Goal: Task Accomplishment & Management: Complete application form

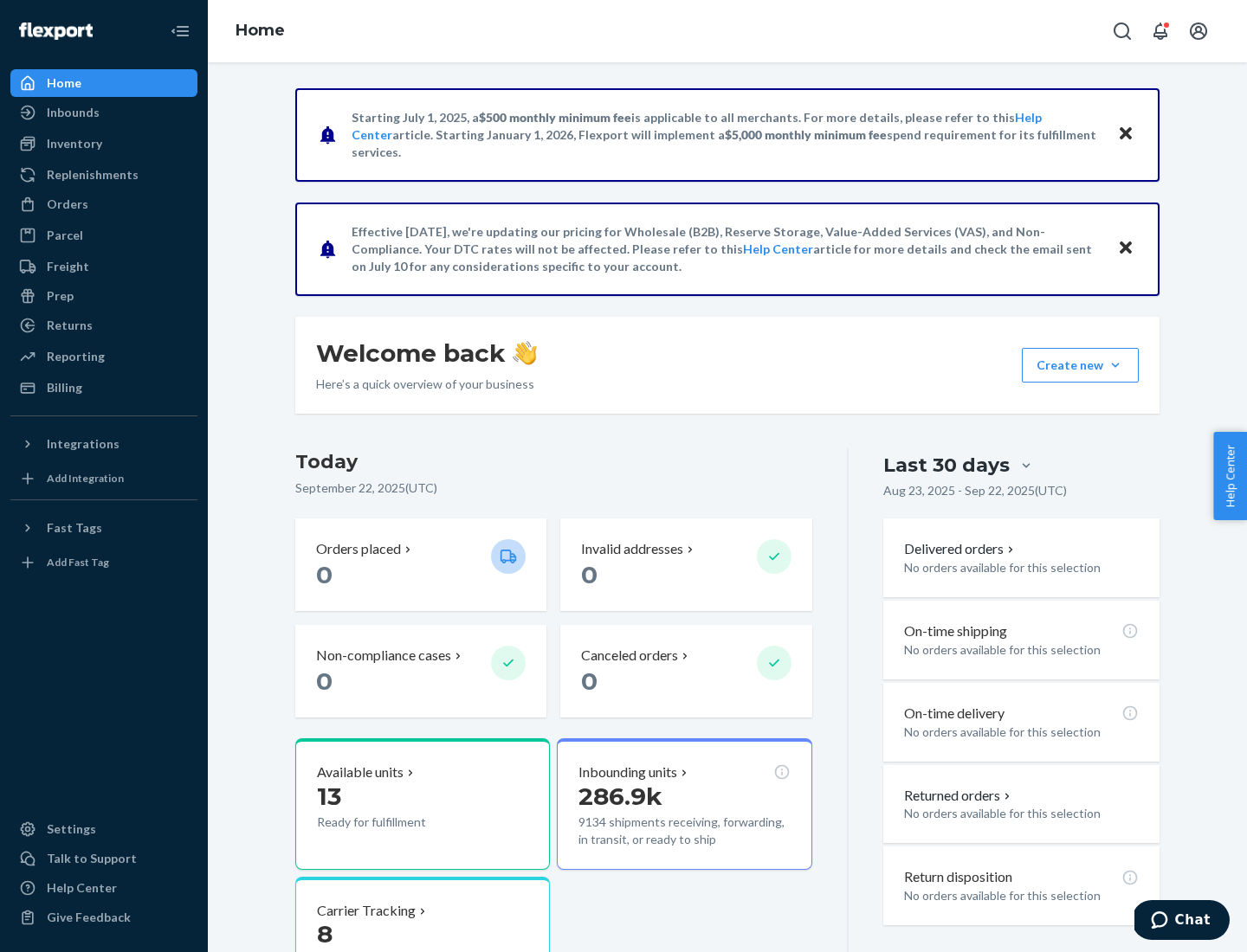
click at [1115, 365] on button "Create new Create new inbound Create new order Create new product" at bounding box center [1080, 365] width 117 height 35
click at [104, 112] on div "Inbounds" at bounding box center [103, 112] width 184 height 24
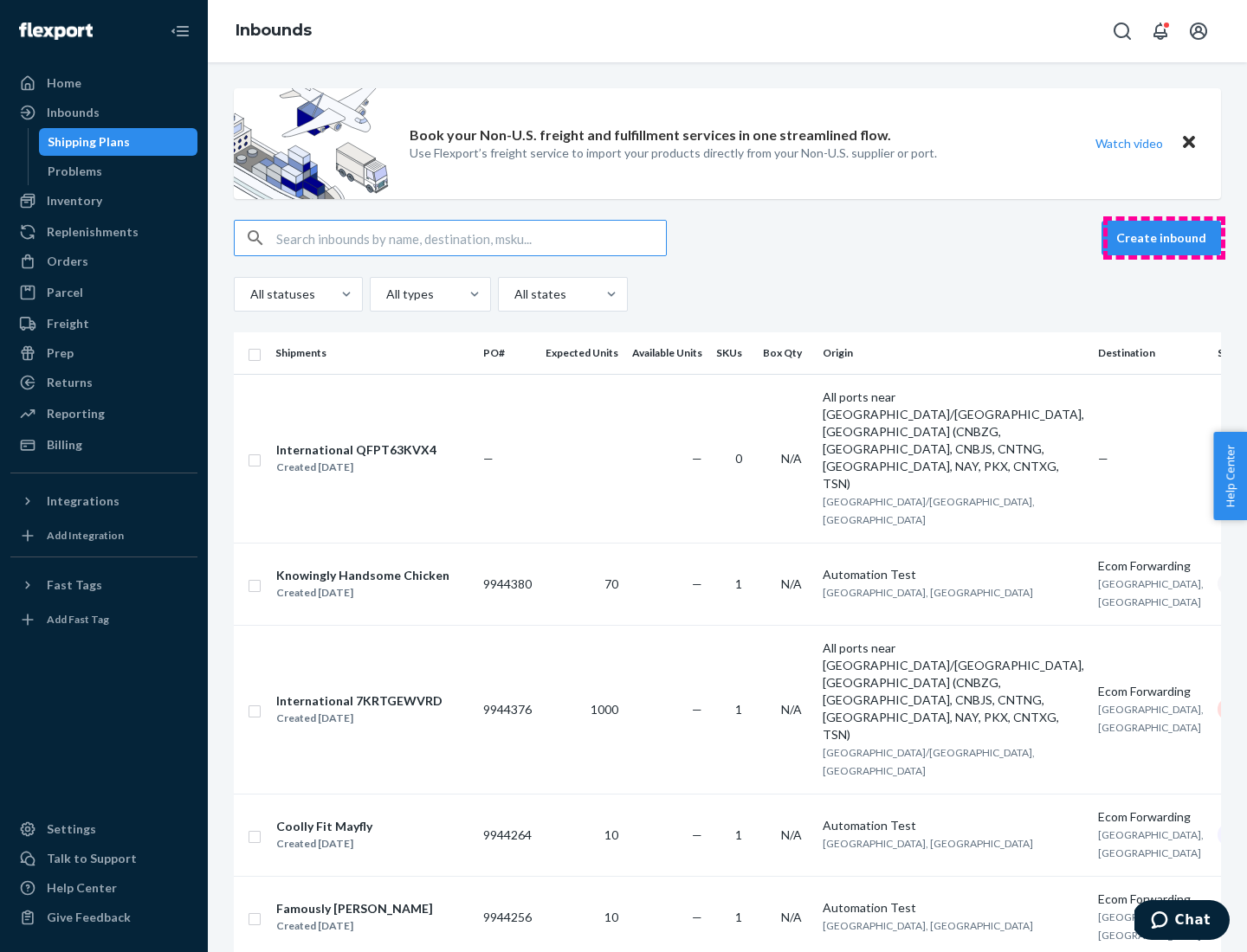
click at [1164, 238] on button "Create inbound" at bounding box center [1161, 238] width 119 height 35
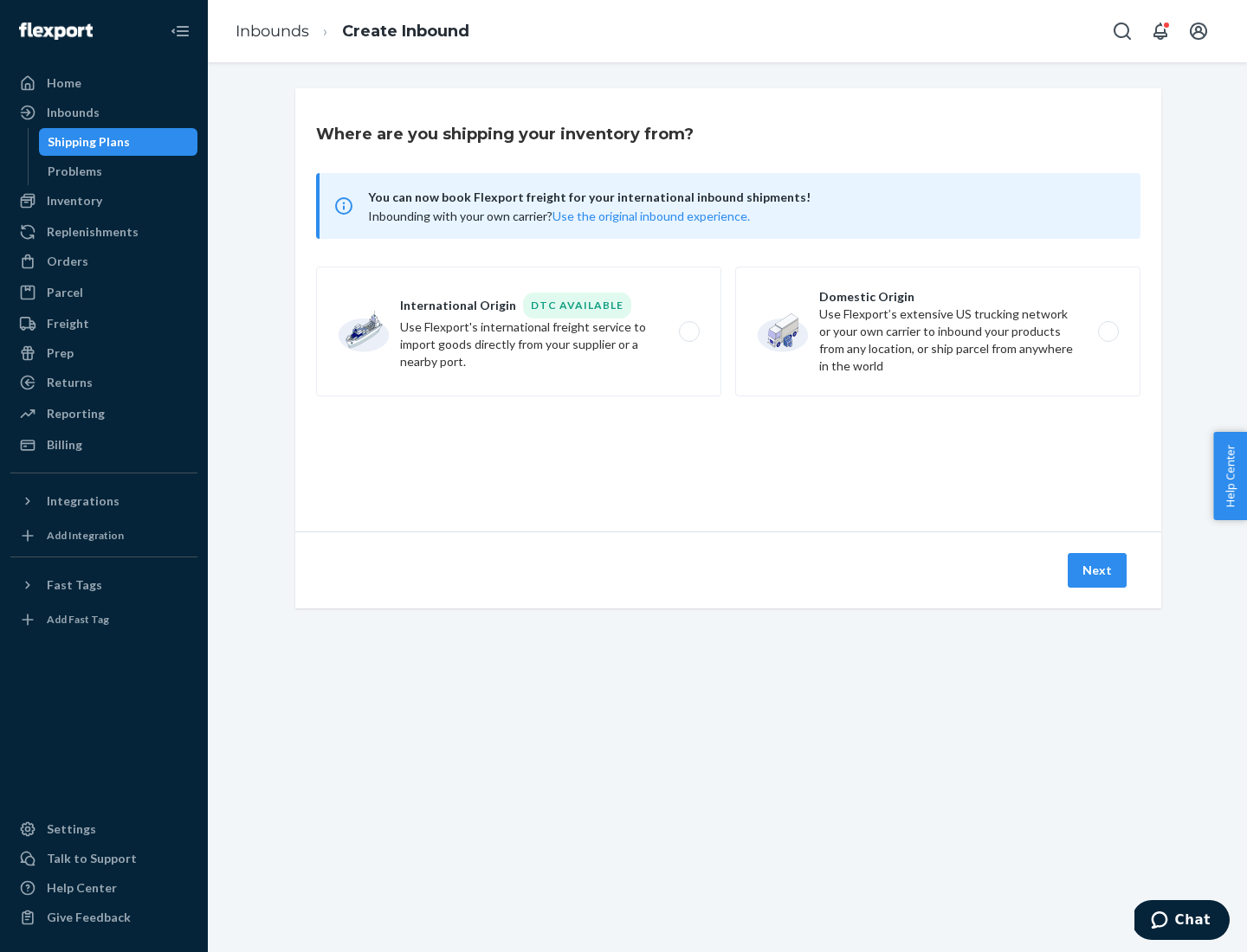
click at [937, 331] on label "Domestic Origin Use Flexport’s extensive US trucking network or your own carrie…" at bounding box center [937, 331] width 406 height 130
click at [1107, 331] on input "Domestic Origin Use Flexport’s extensive US trucking network or your own carrie…" at bounding box center [1112, 331] width 11 height 11
radio input "true"
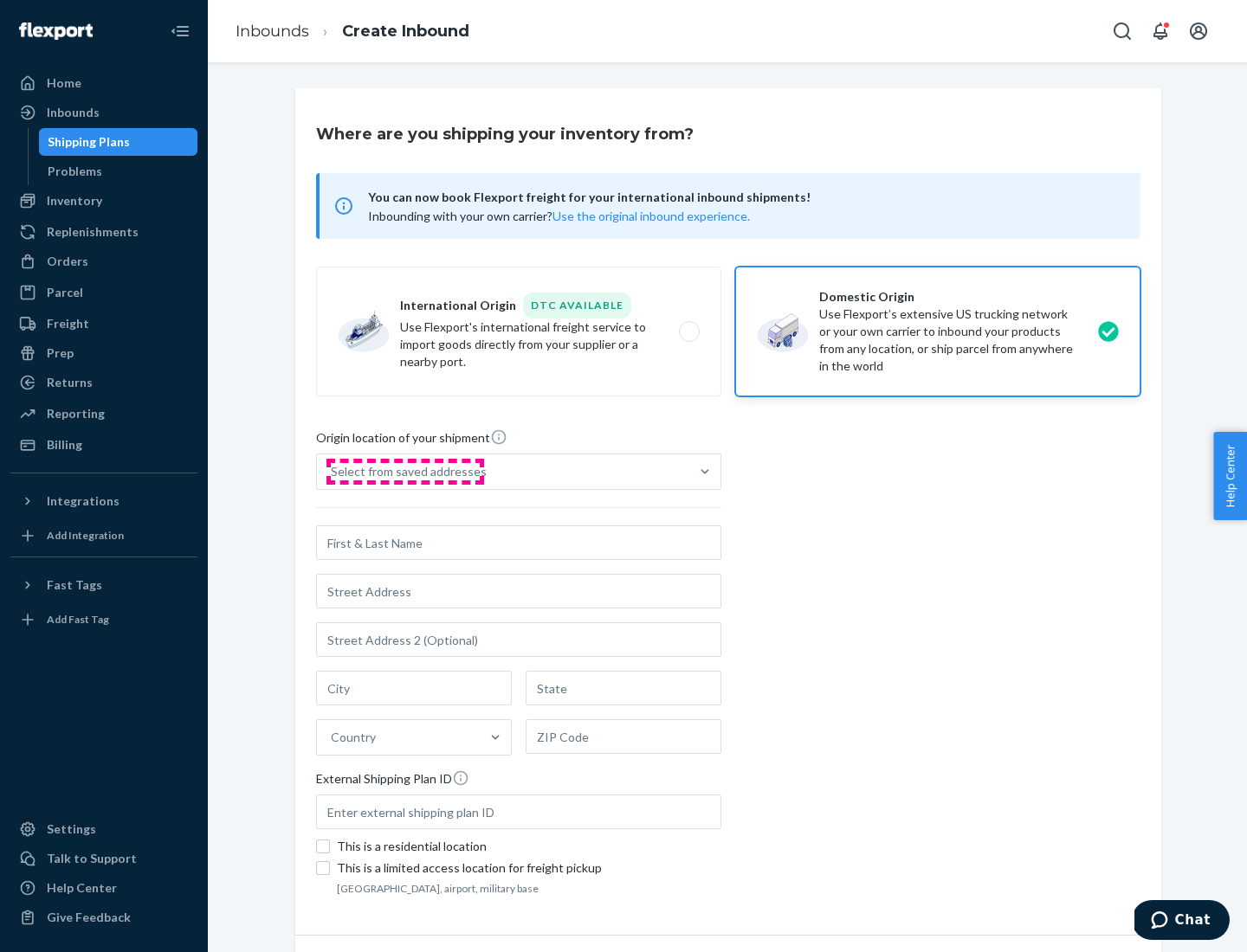
click at [405, 472] on div "Select from saved addresses" at bounding box center [408, 471] width 156 height 17
click at [332, 472] on input "Select from saved addresses" at bounding box center [331, 471] width 2 height 17
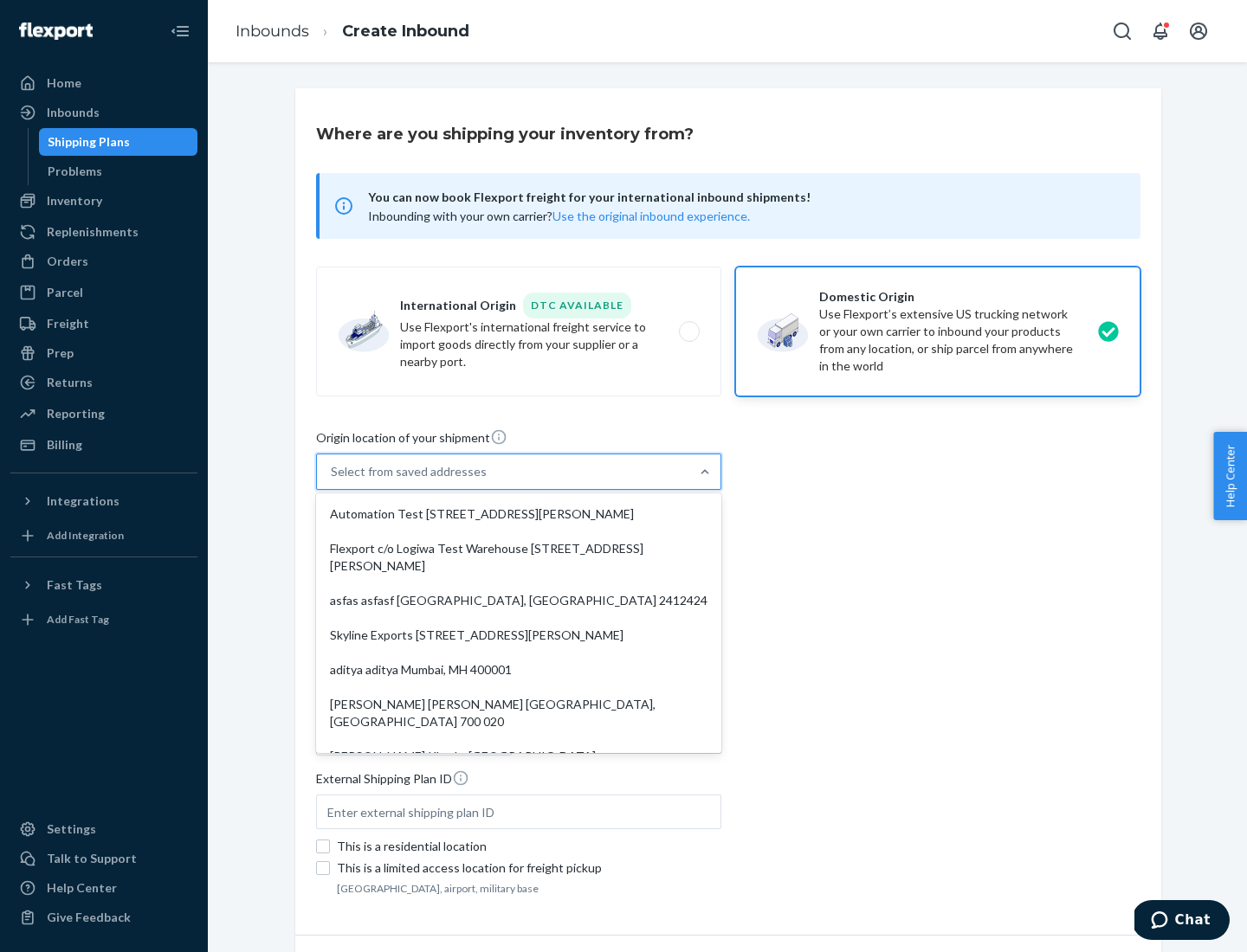
scroll to position [7, 0]
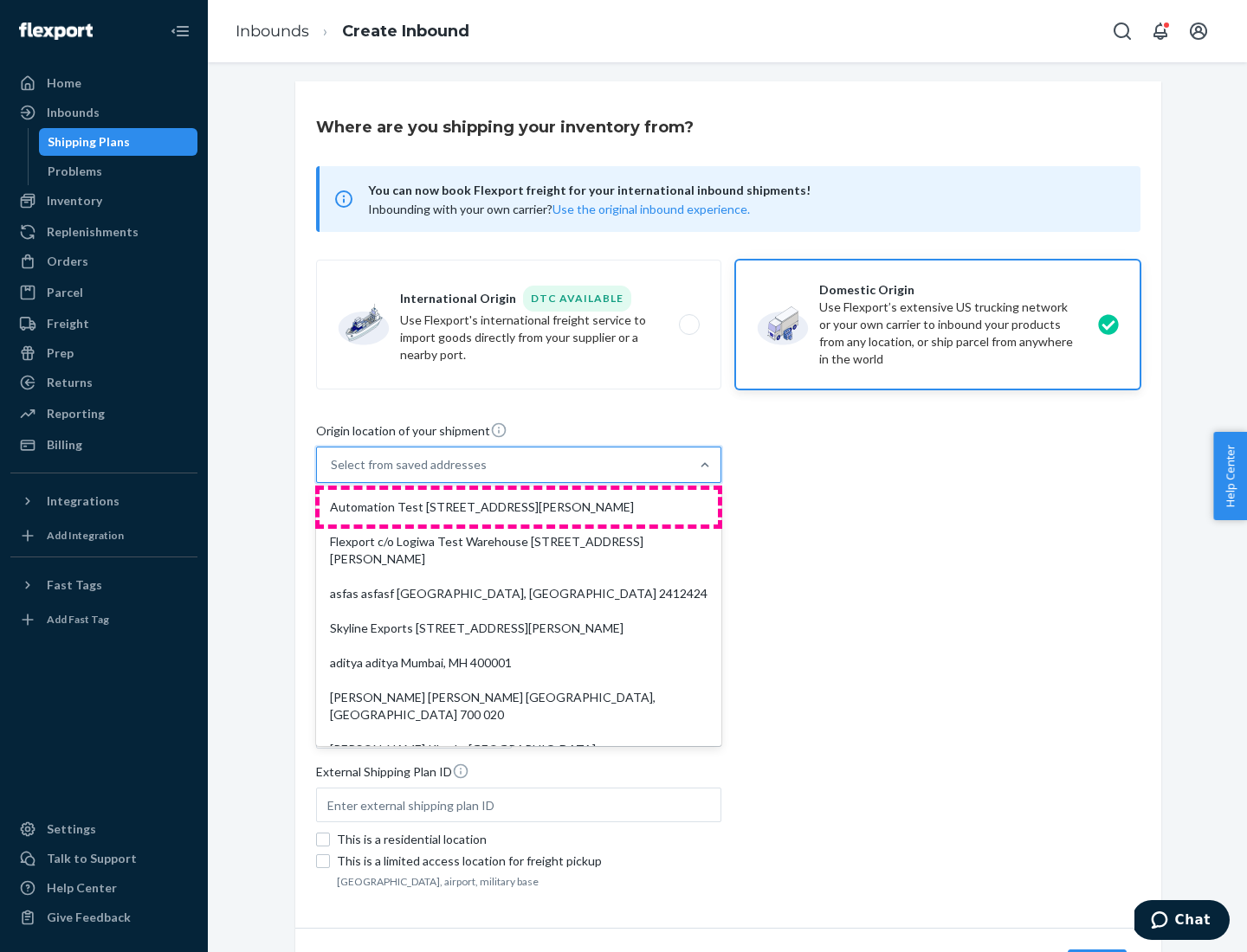
click at [519, 508] on div "Automation Test [STREET_ADDRESS][PERSON_NAME]" at bounding box center [519, 507] width 399 height 35
click at [332, 473] on input "option Automation Test [STREET_ADDRESS][PERSON_NAME]. 9 results available. Use …" at bounding box center [331, 464] width 2 height 17
type input "Automation Test"
type input "9th Floor"
type input "[GEOGRAPHIC_DATA]"
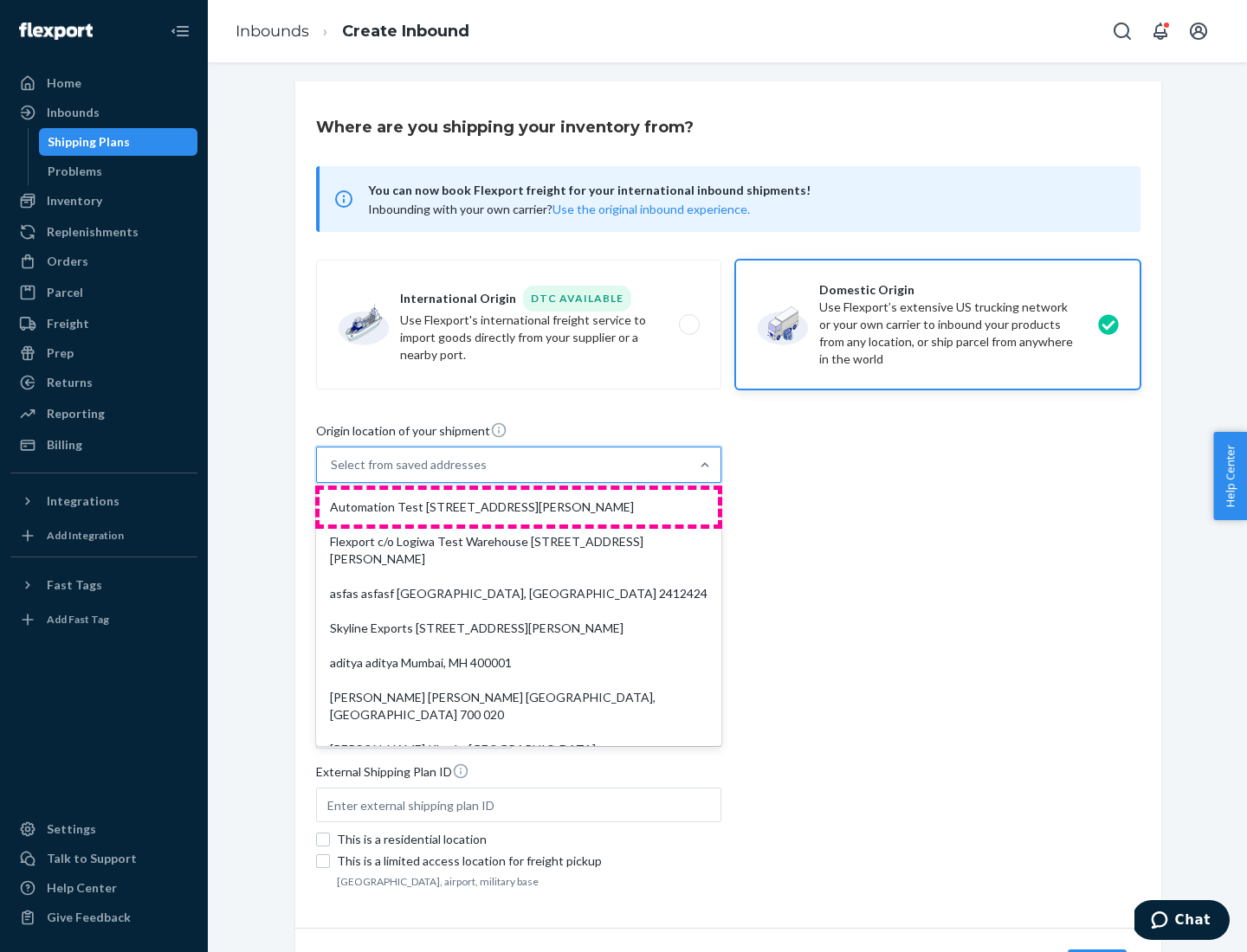
type input "CA"
type input "94104"
type input "[STREET_ADDRESS][PERSON_NAME]"
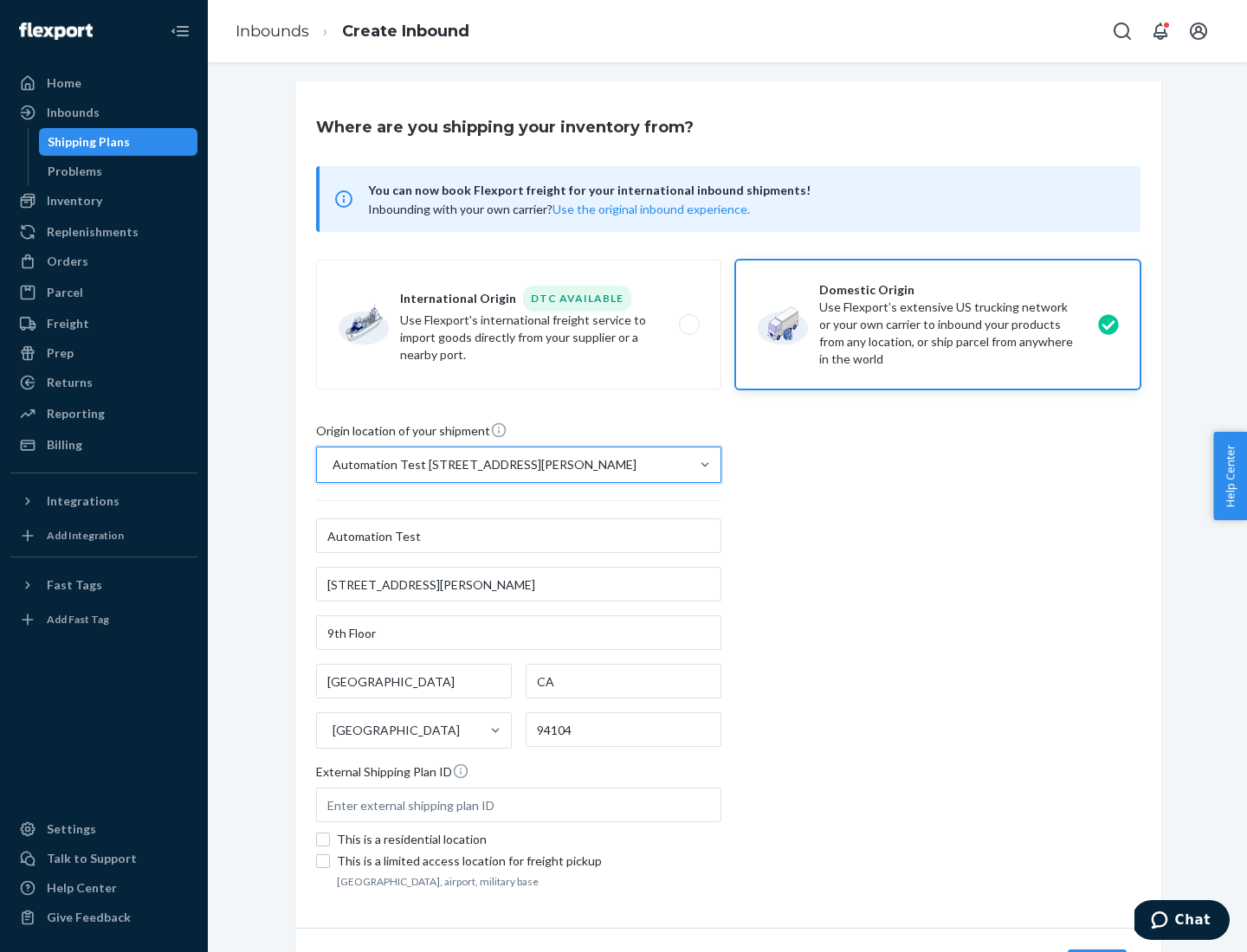
scroll to position [101, 0]
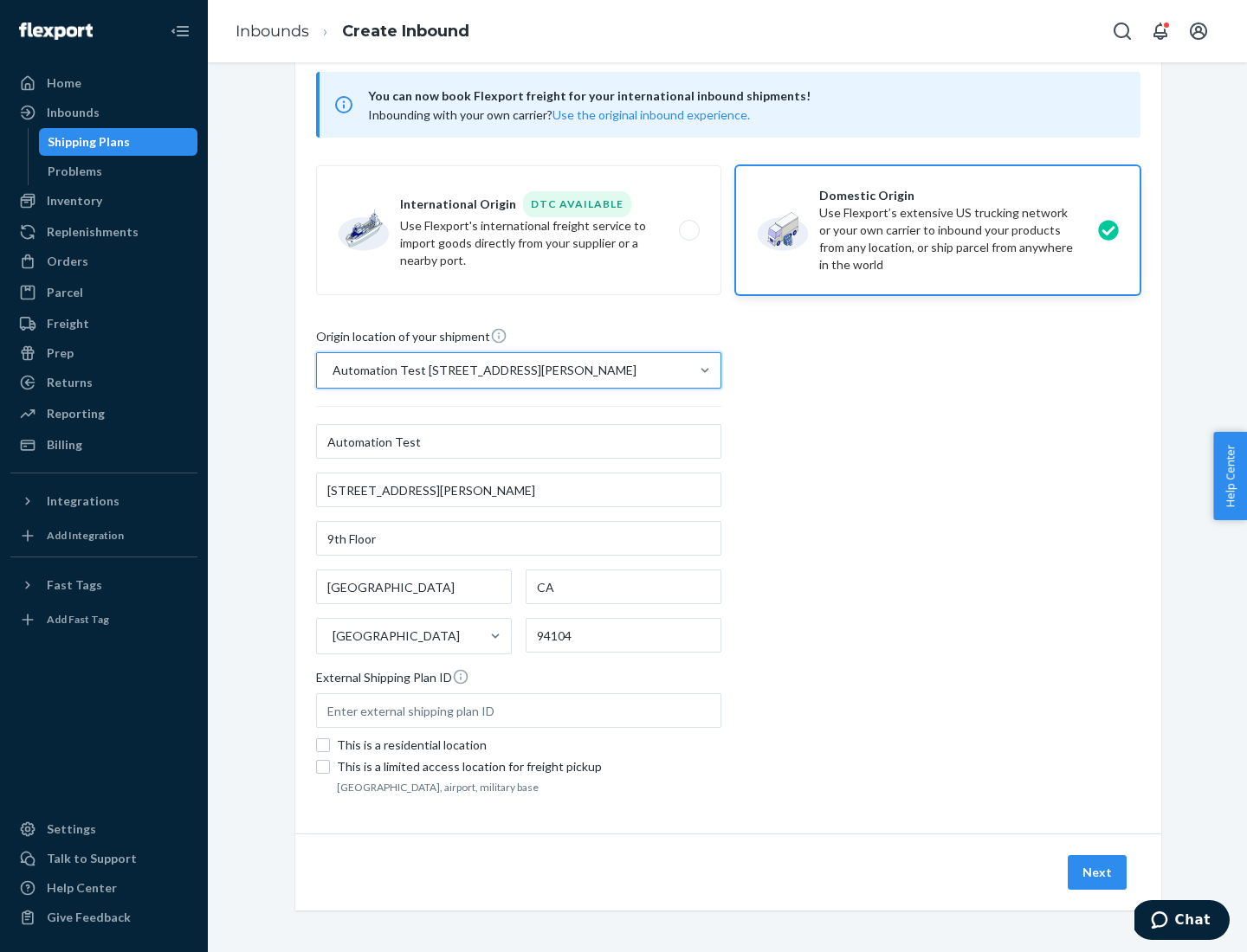
click at [1098, 873] on button "Next" at bounding box center [1096, 872] width 59 height 35
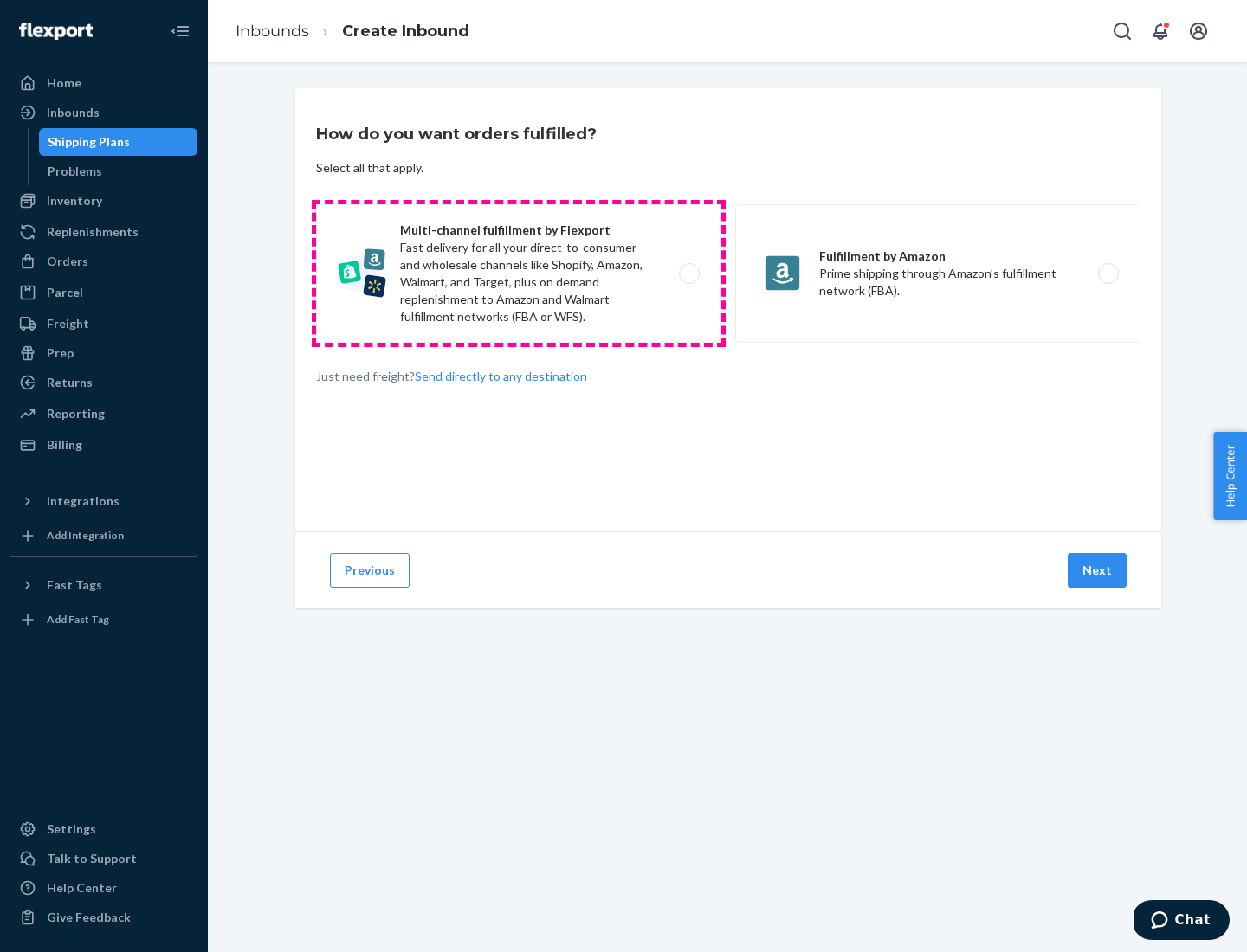
click at [519, 274] on label "Multi-channel fulfillment by Flexport Fast delivery for all your direct-to-cons…" at bounding box center [519, 274] width 406 height 139
click at [688, 274] on input "Multi-channel fulfillment by Flexport Fast delivery for all your direct-to-cons…" at bounding box center [693, 274] width 11 height 11
radio input "true"
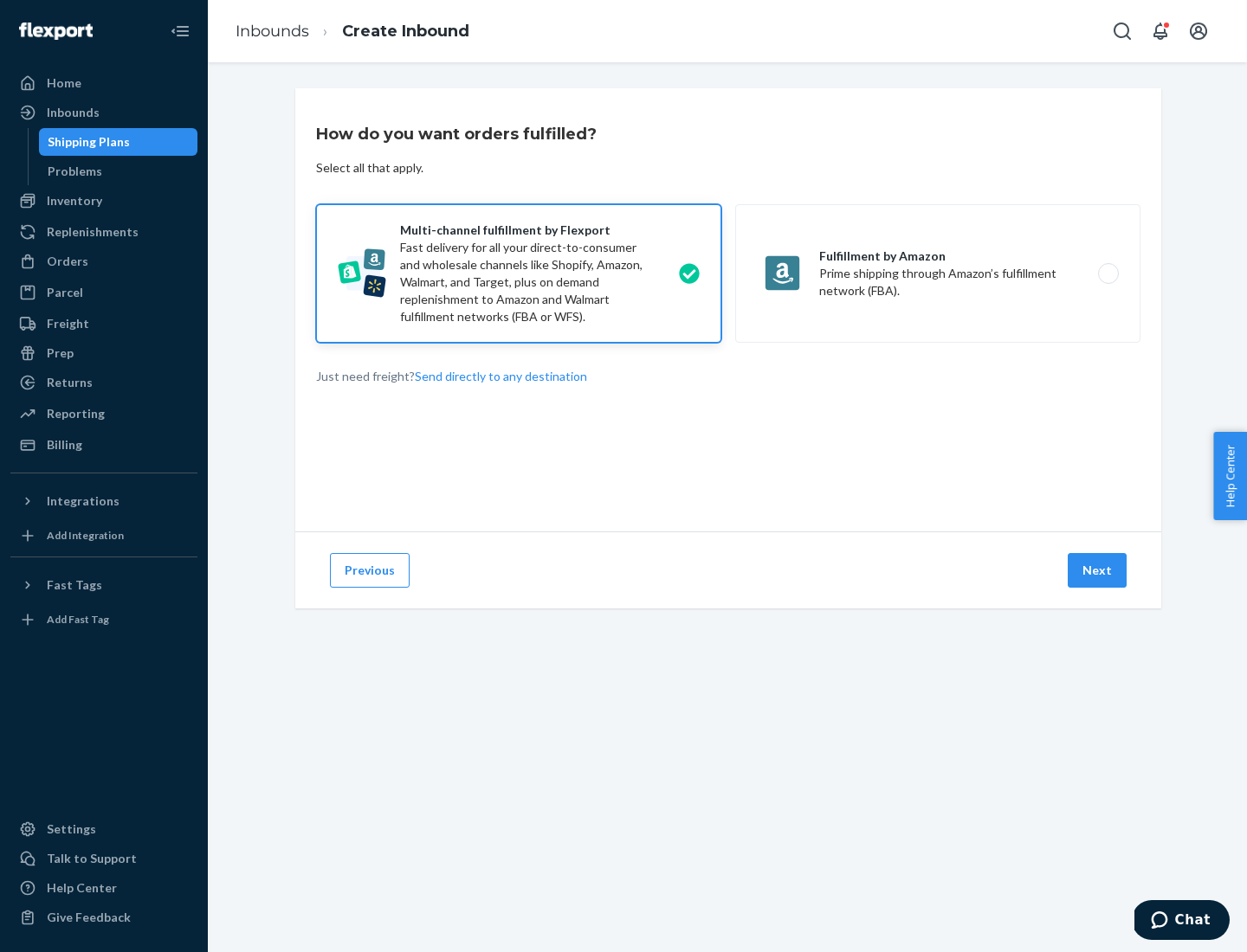
click at [1098, 570] on button "Next" at bounding box center [1096, 570] width 59 height 35
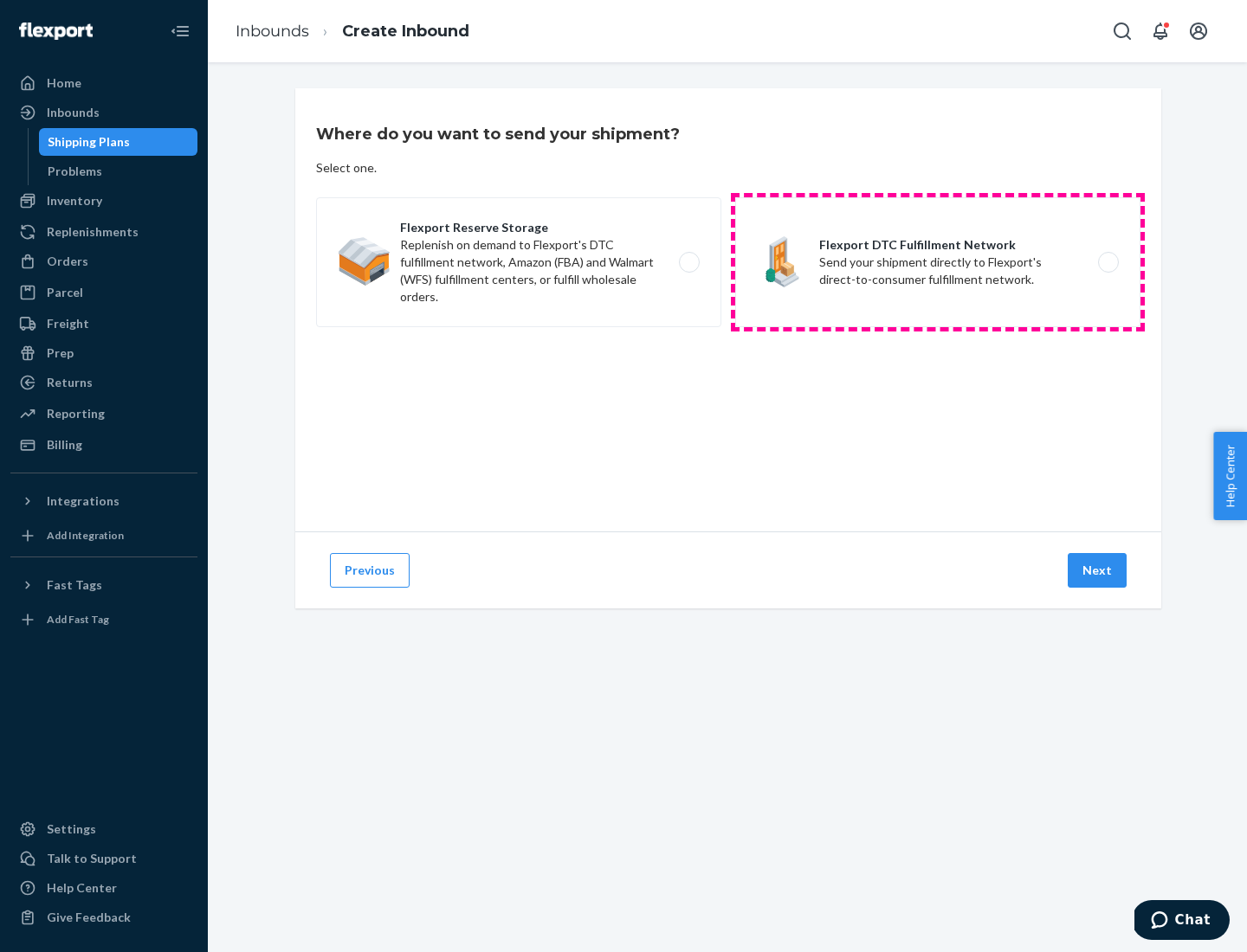
click at [937, 263] on label "Flexport DTC Fulfillment Network Send your shipment directly to Flexport's dire…" at bounding box center [937, 262] width 406 height 130
click at [1107, 263] on input "Flexport DTC Fulfillment Network Send your shipment directly to Flexport's dire…" at bounding box center [1112, 262] width 11 height 11
radio input "true"
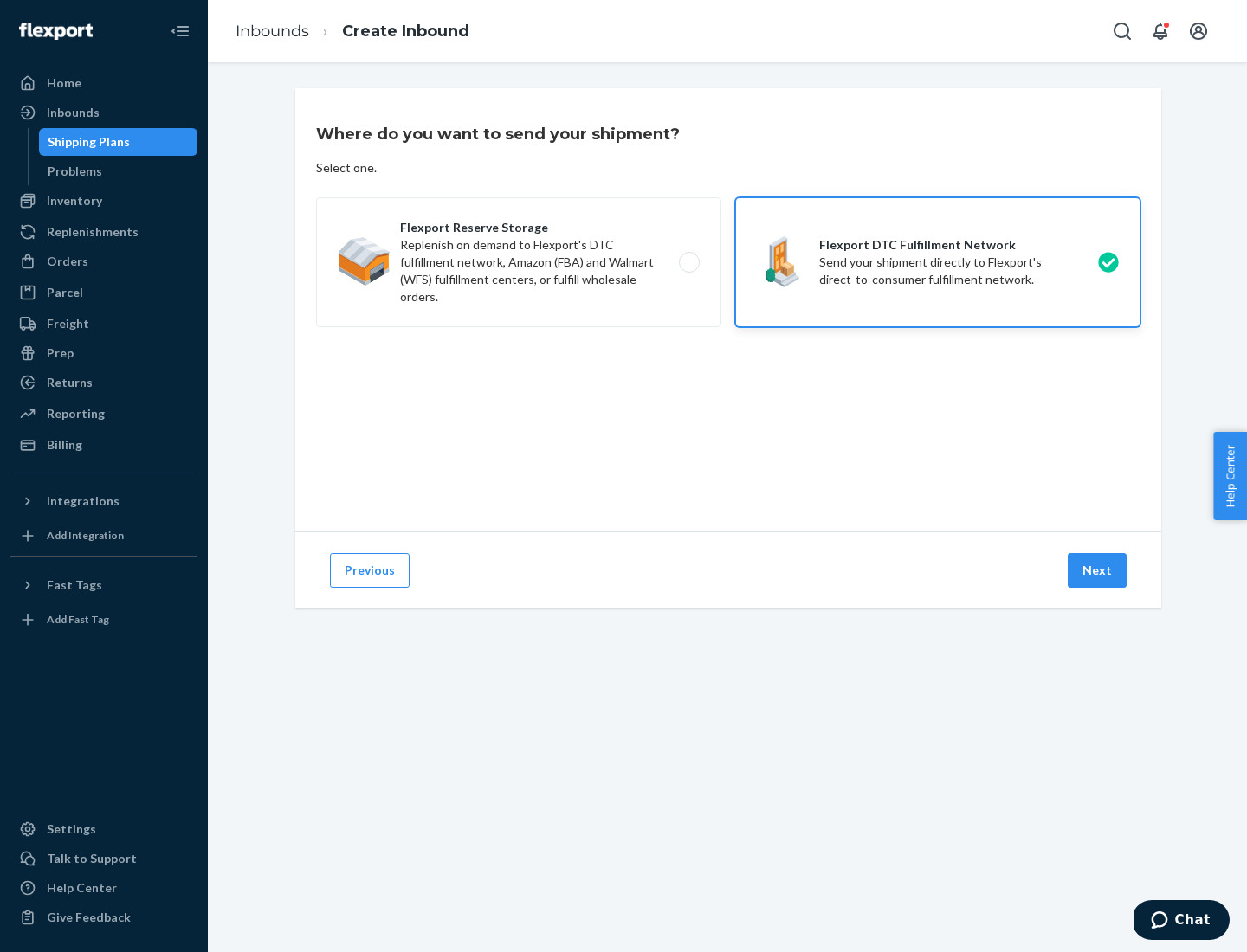
click at [1098, 570] on button "Next" at bounding box center [1096, 570] width 59 height 35
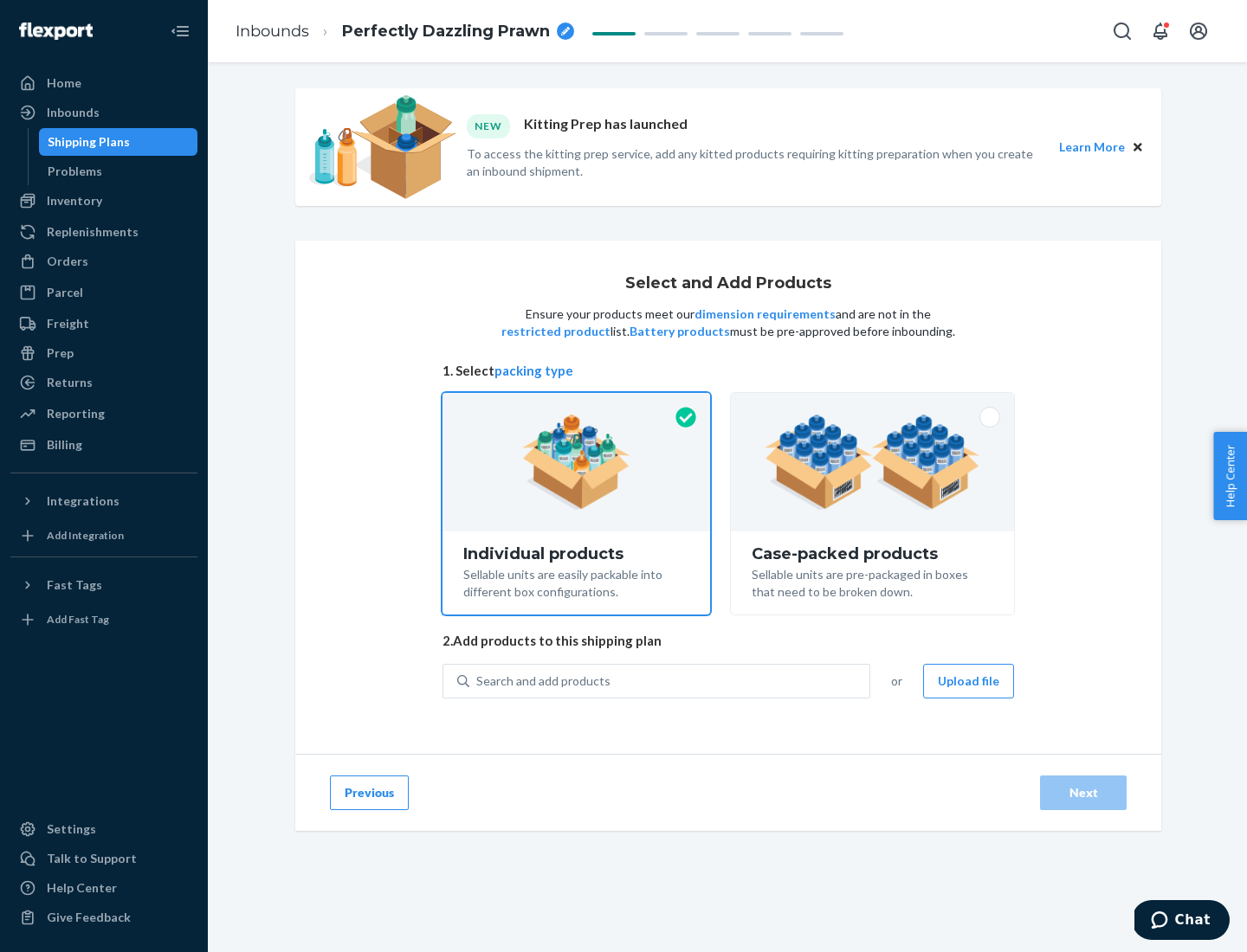
click at [873, 462] on img at bounding box center [872, 462] width 215 height 95
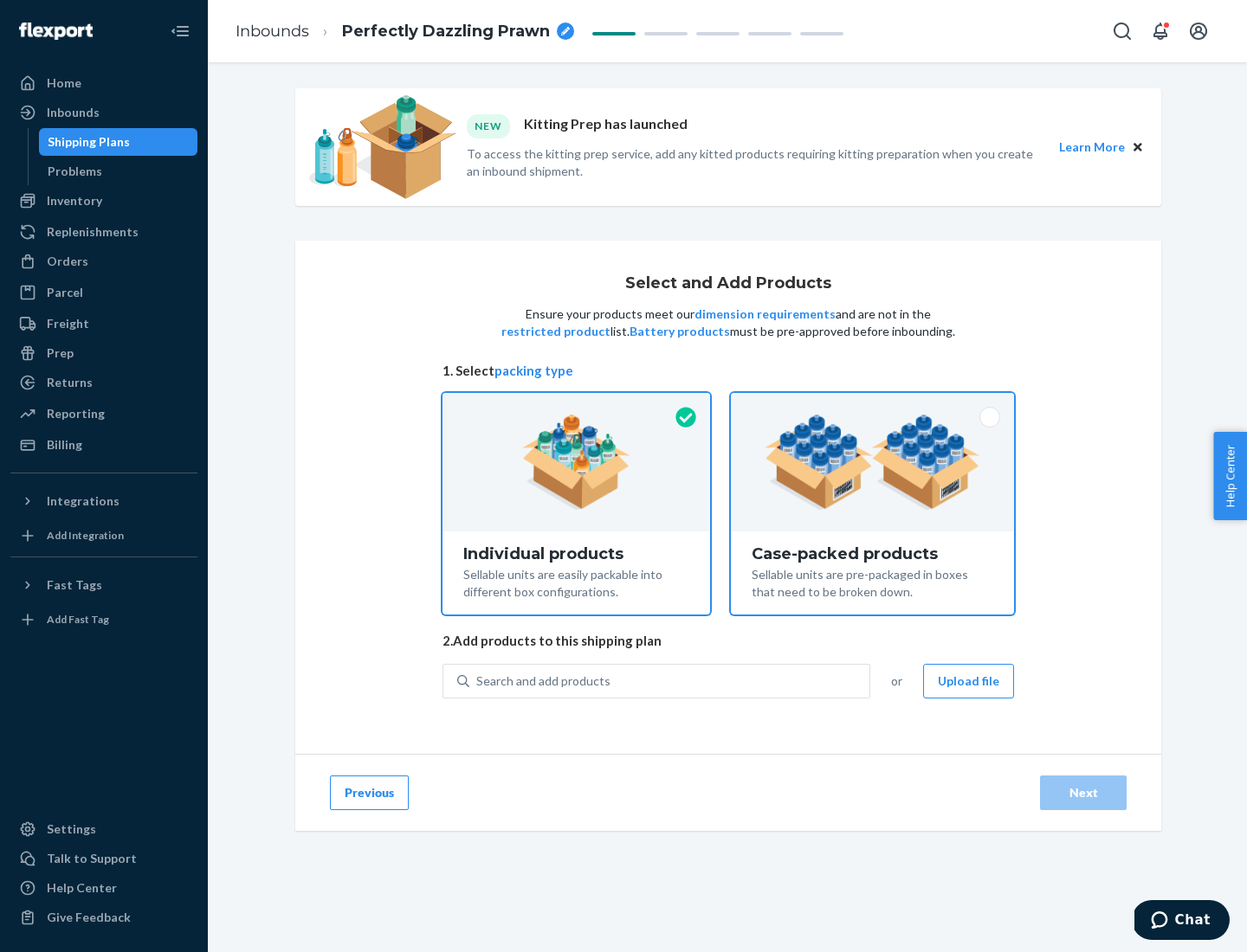
click at [873, 405] on input "Case-packed products Sellable units are pre-packaged in boxes that need to be b…" at bounding box center [872, 398] width 11 height 11
radio input "true"
radio input "false"
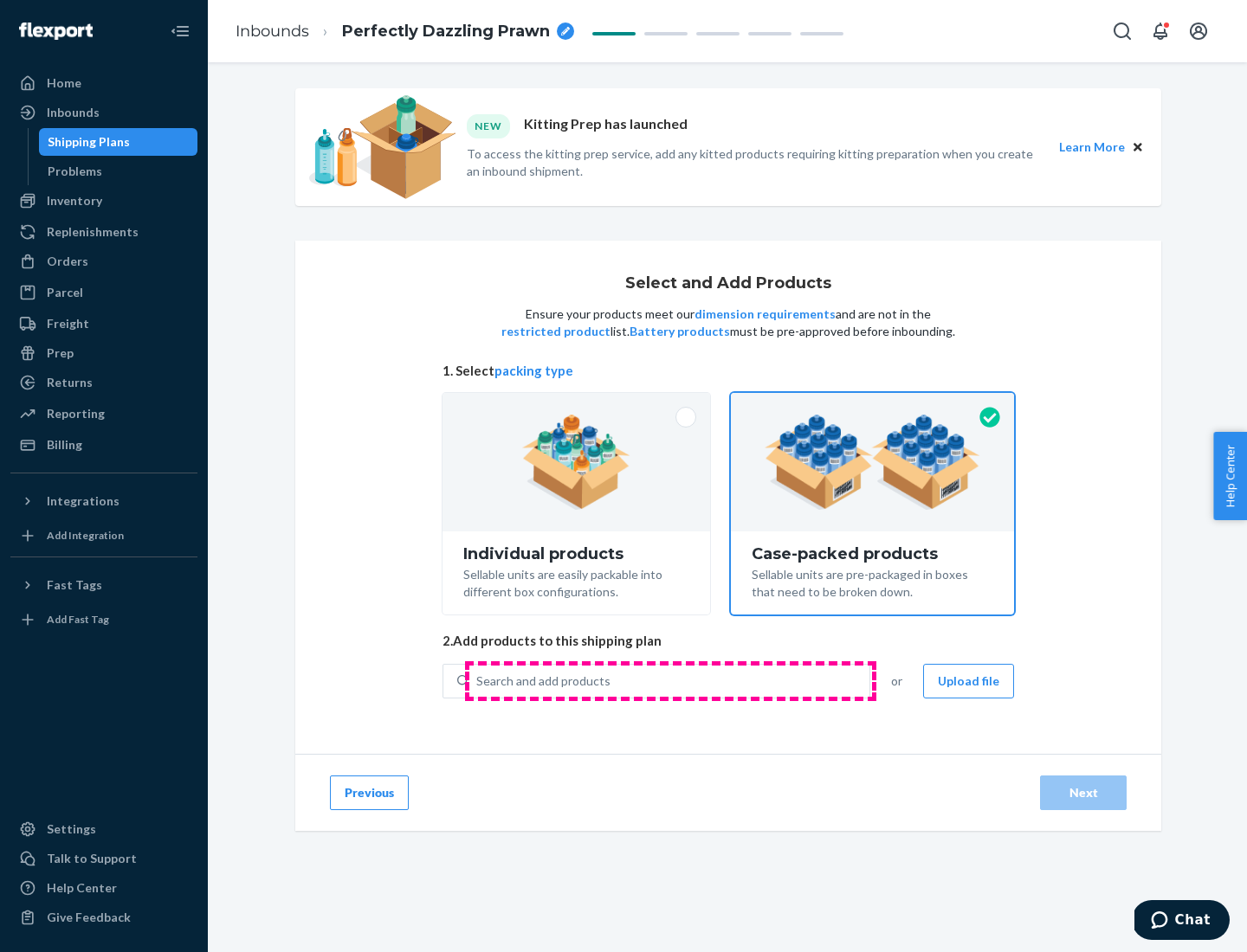
click at [671, 680] on div "Search and add products" at bounding box center [669, 680] width 400 height 31
click at [478, 680] on input "Search and add products" at bounding box center [477, 680] width 2 height 17
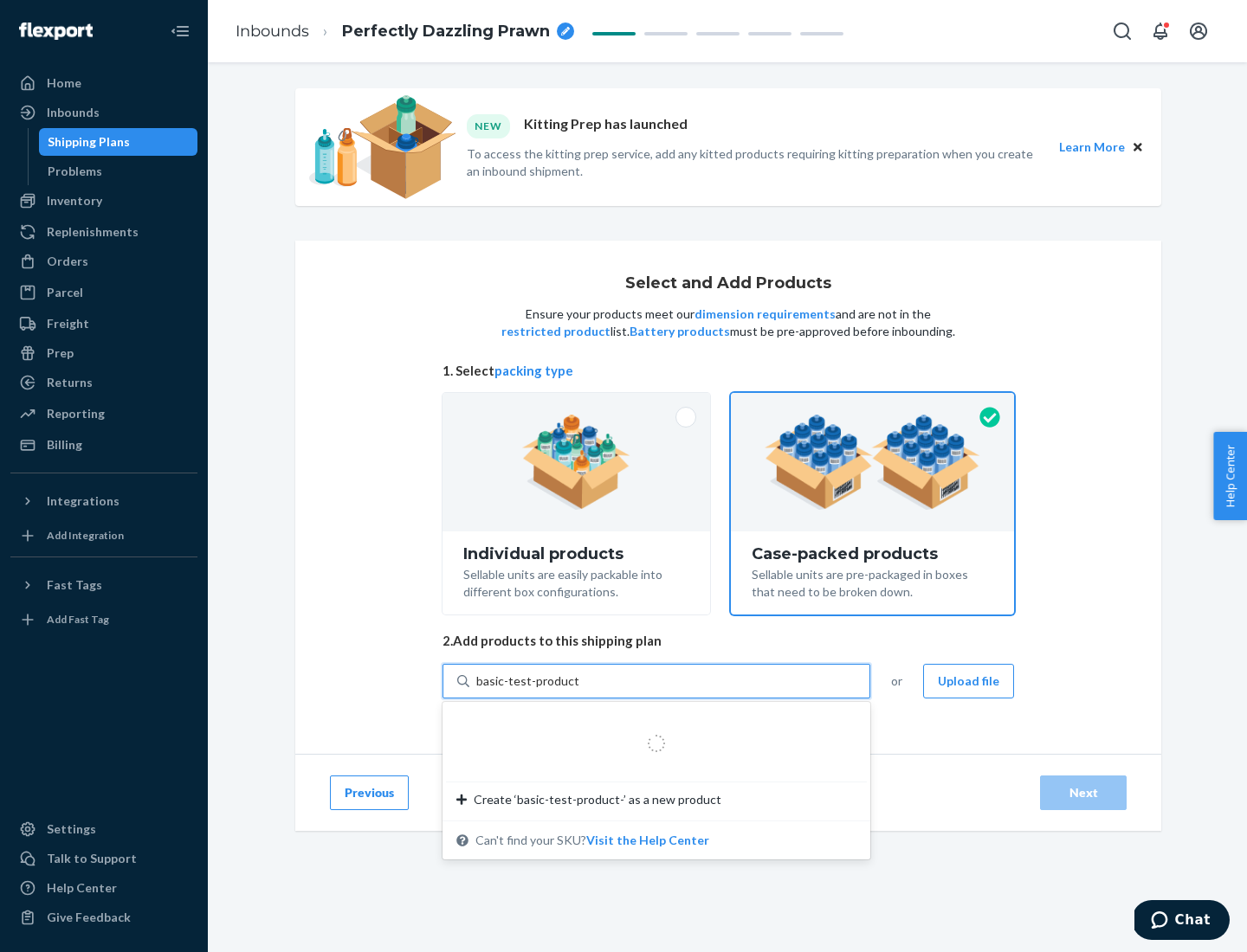
type input "basic-test-product-1"
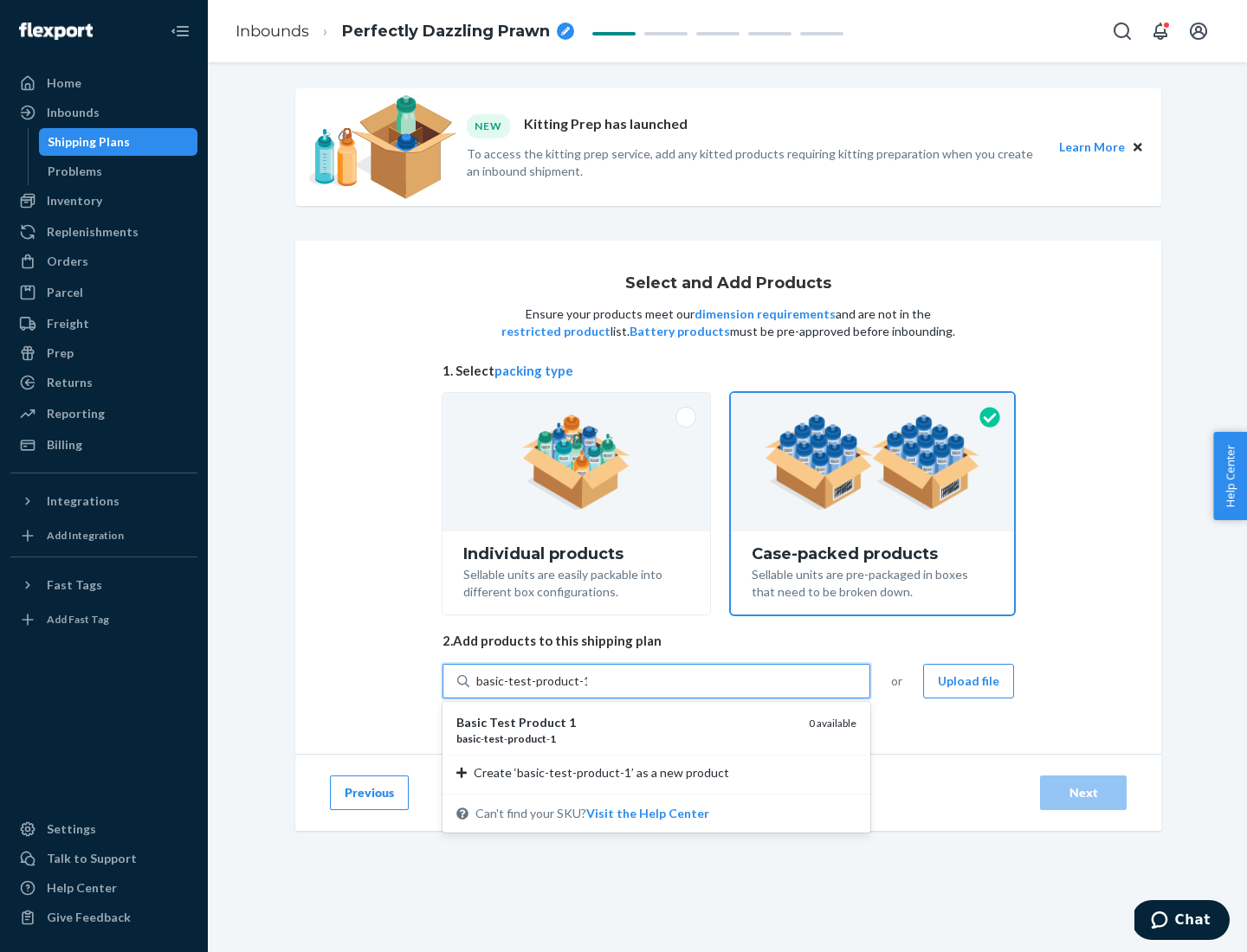
click at [626, 739] on div "basic - test - product - 1" at bounding box center [625, 739] width 338 height 15
click at [587, 690] on input "basic-test-product-1" at bounding box center [532, 680] width 111 height 17
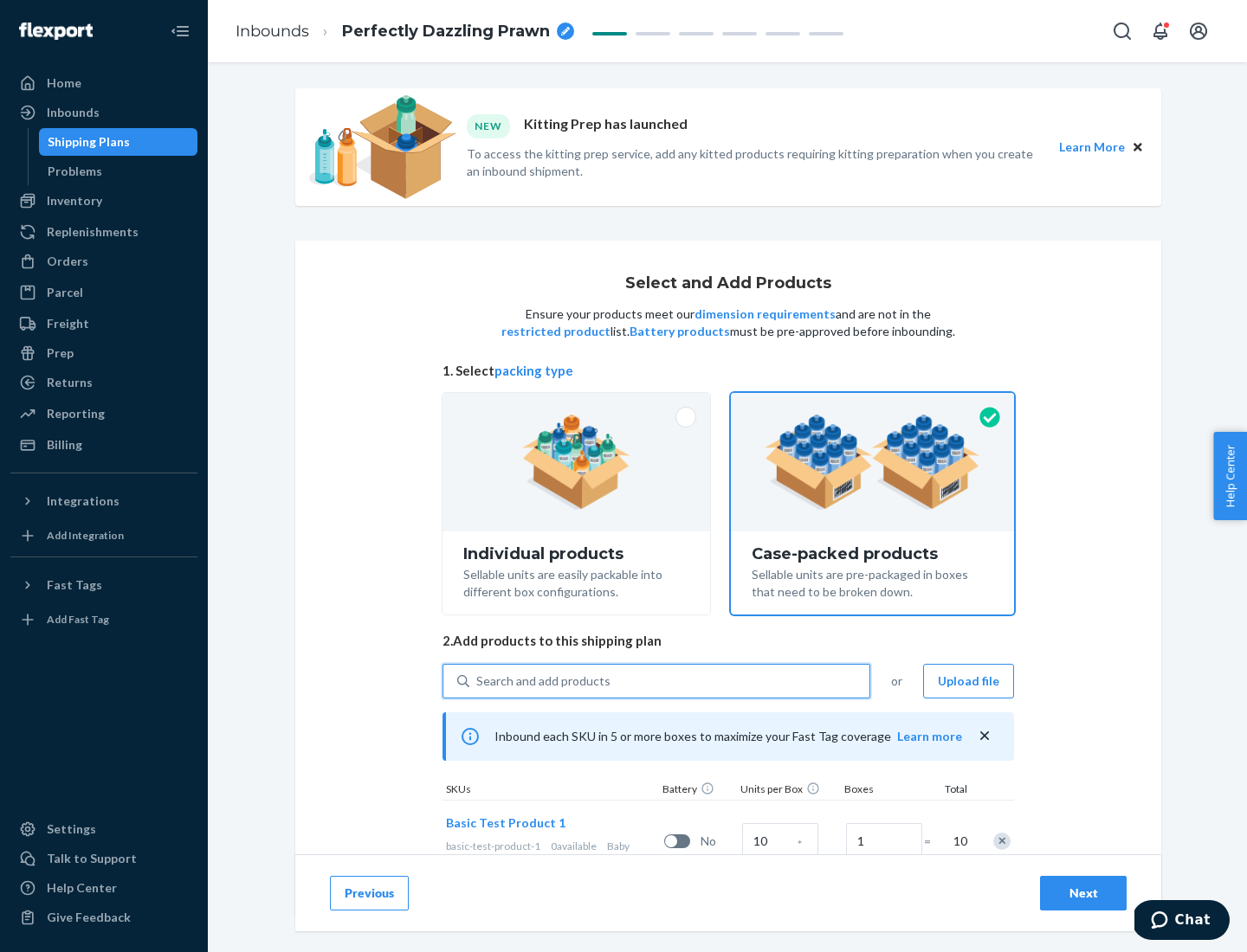
scroll to position [62, 0]
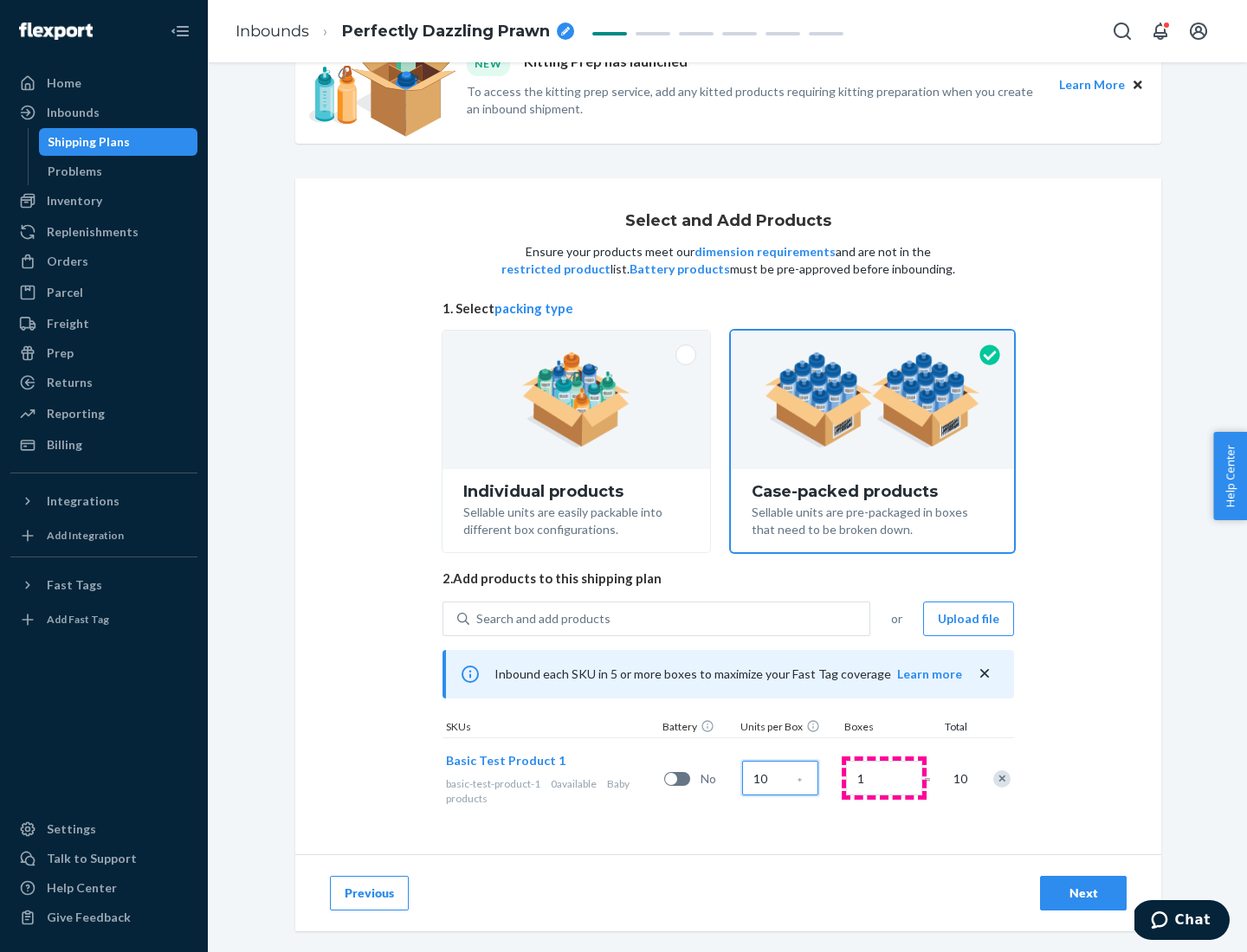
type input "10"
type input "7"
click at [1083, 893] on div "Next" at bounding box center [1083, 892] width 58 height 17
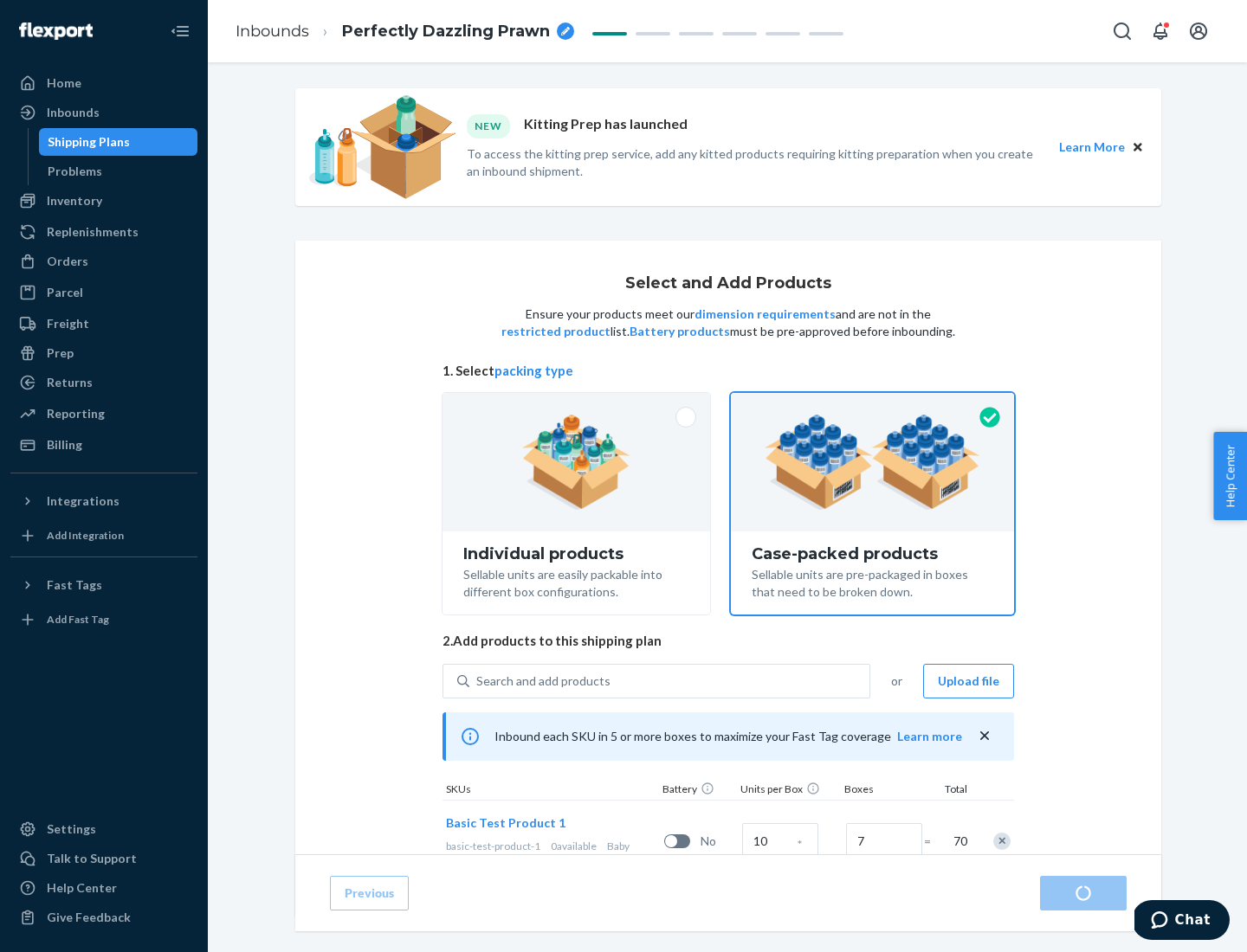
radio input "true"
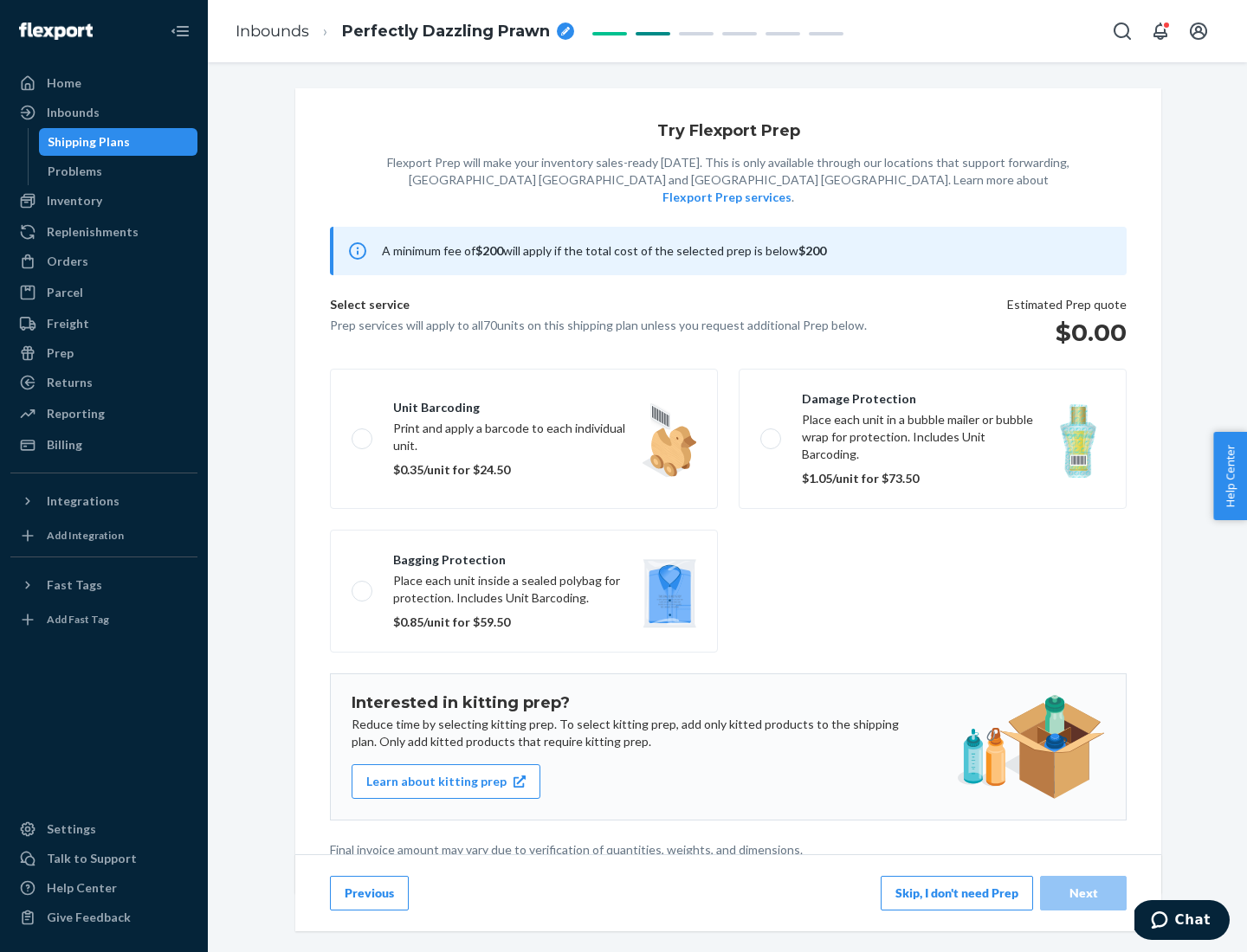
scroll to position [4, 0]
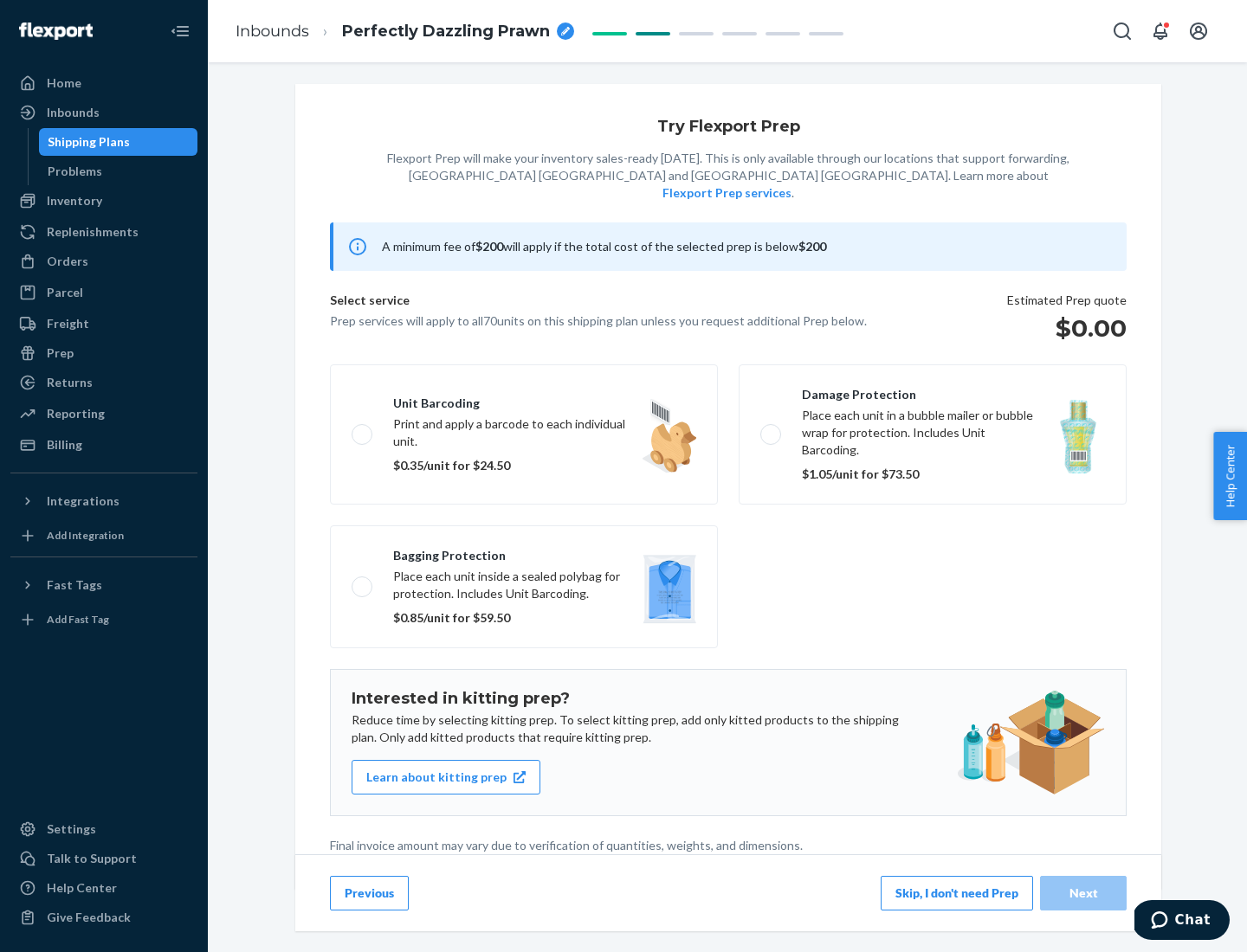
click at [524, 551] on label "Bagging protection Place each unit inside a sealed polybag for protection. Incl…" at bounding box center [524, 587] width 388 height 123
click at [363, 581] on input "Bagging protection Place each unit inside a sealed polybag for protection. Incl…" at bounding box center [356, 586] width 11 height 11
checkbox input "true"
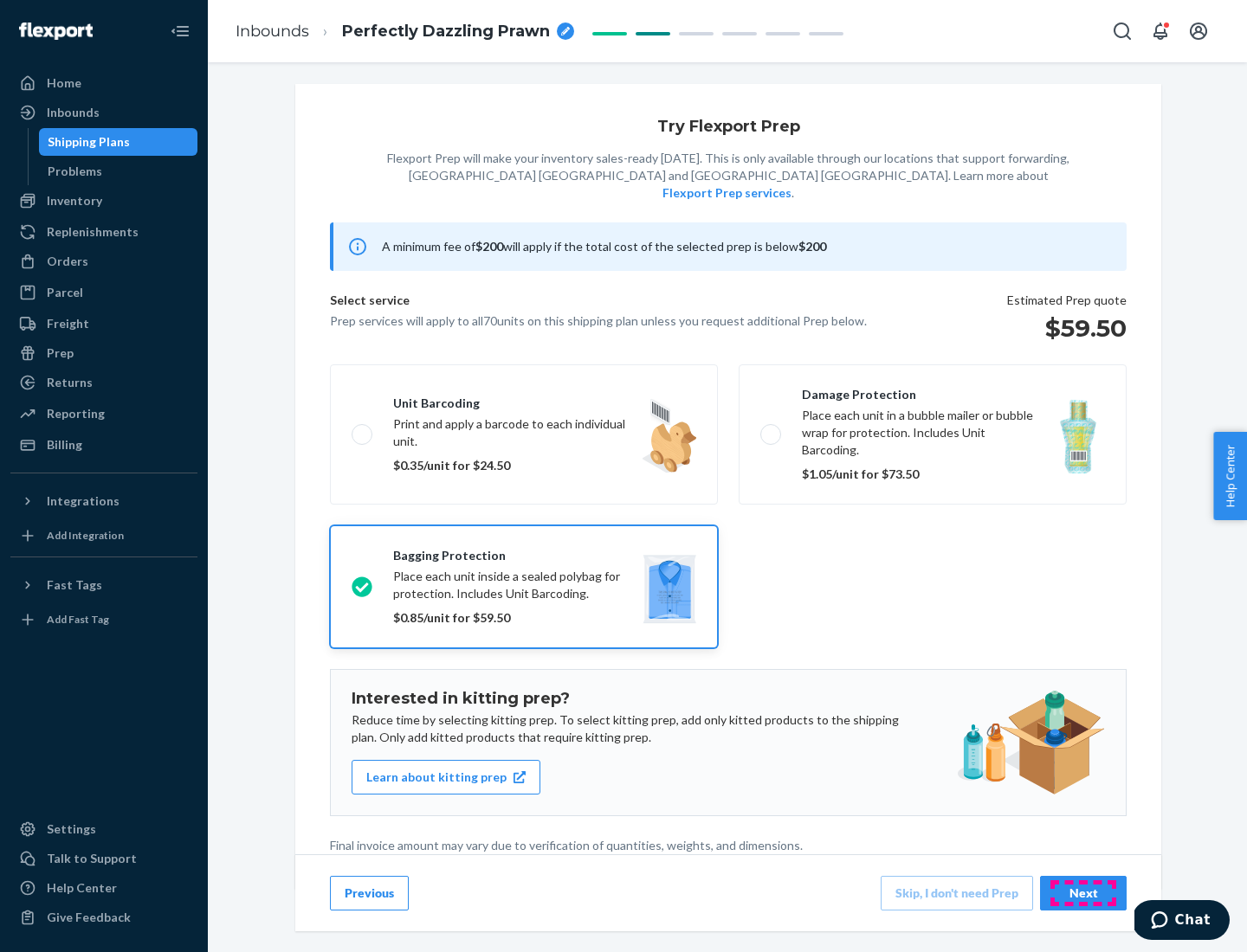
click at [1083, 892] on div "Next" at bounding box center [1083, 892] width 58 height 17
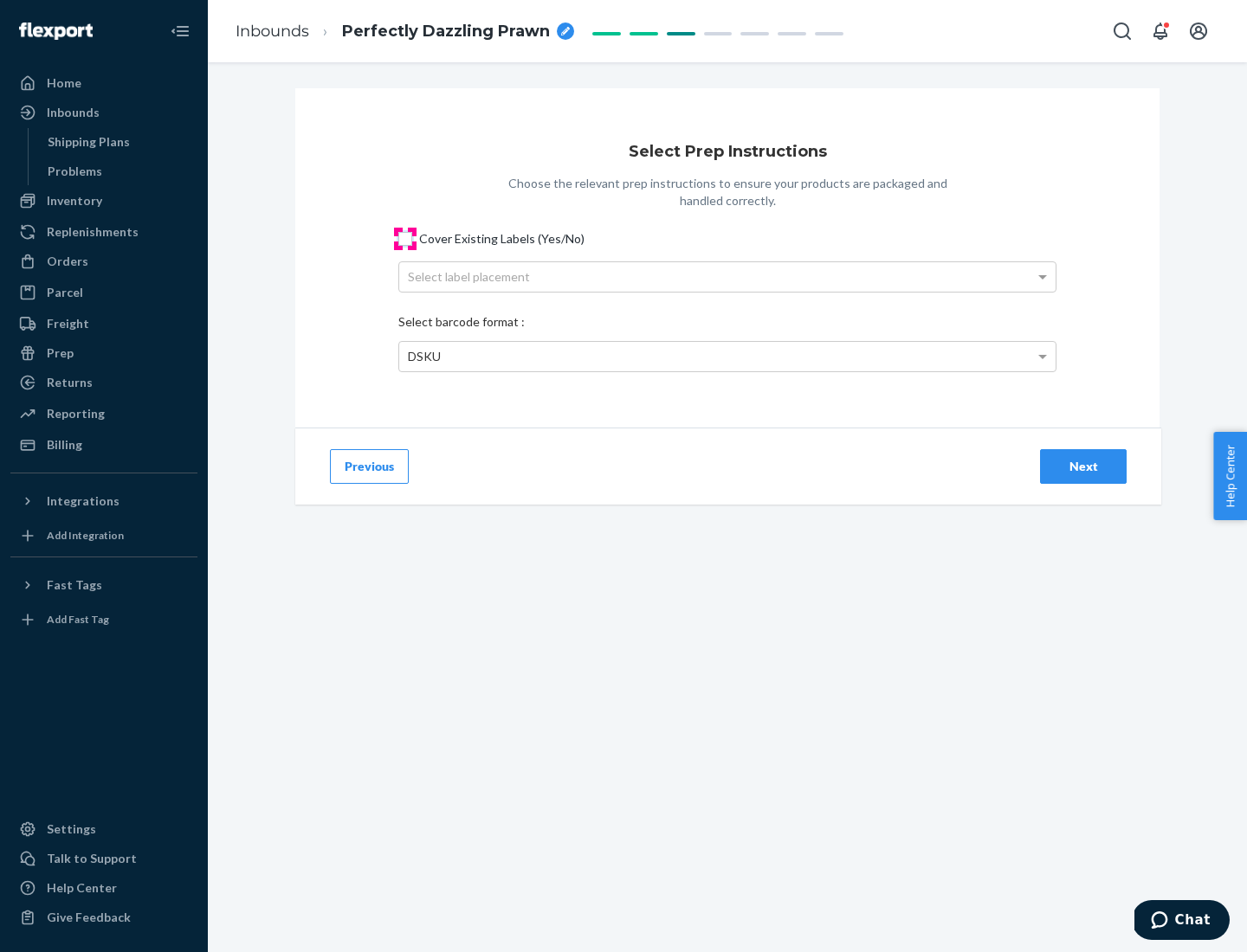
click at [406, 238] on input "Cover Existing Labels (Yes/No)" at bounding box center [406, 239] width 14 height 14
checkbox input "true"
click at [727, 276] on div "Select label placement" at bounding box center [727, 278] width 657 height 30
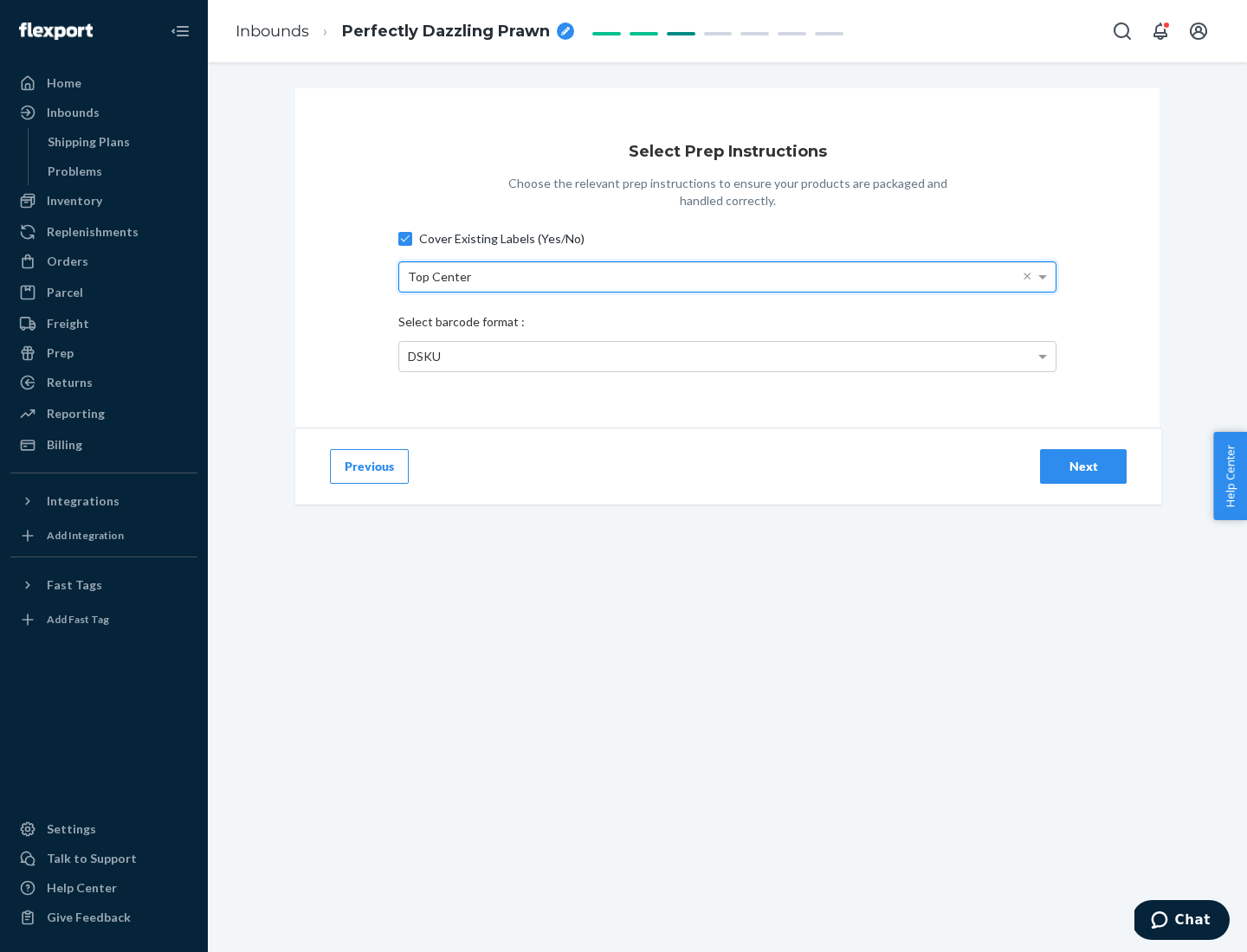
click at [727, 356] on div "DSKU" at bounding box center [727, 357] width 657 height 30
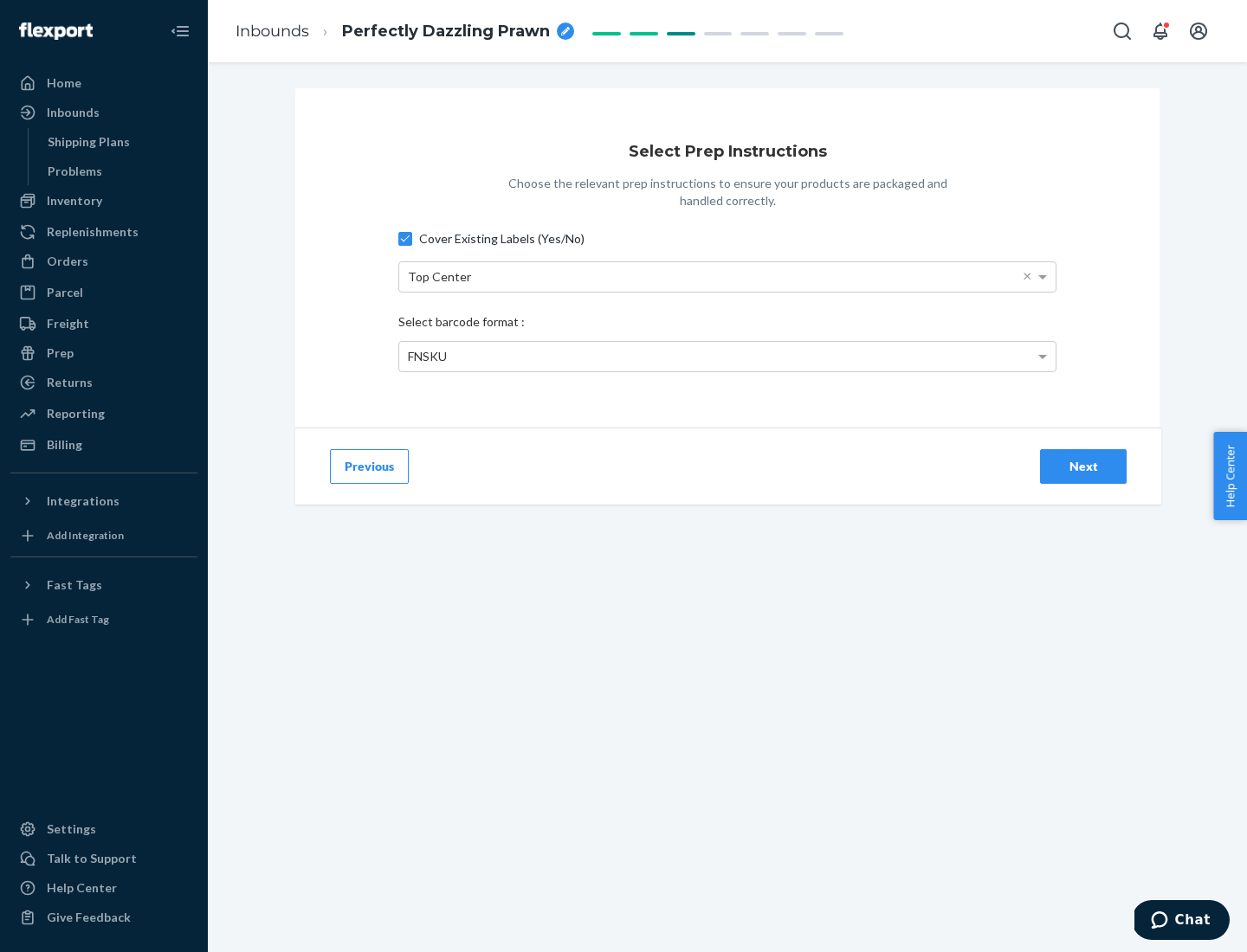
click at [1083, 466] on div "Next" at bounding box center [1083, 466] width 58 height 17
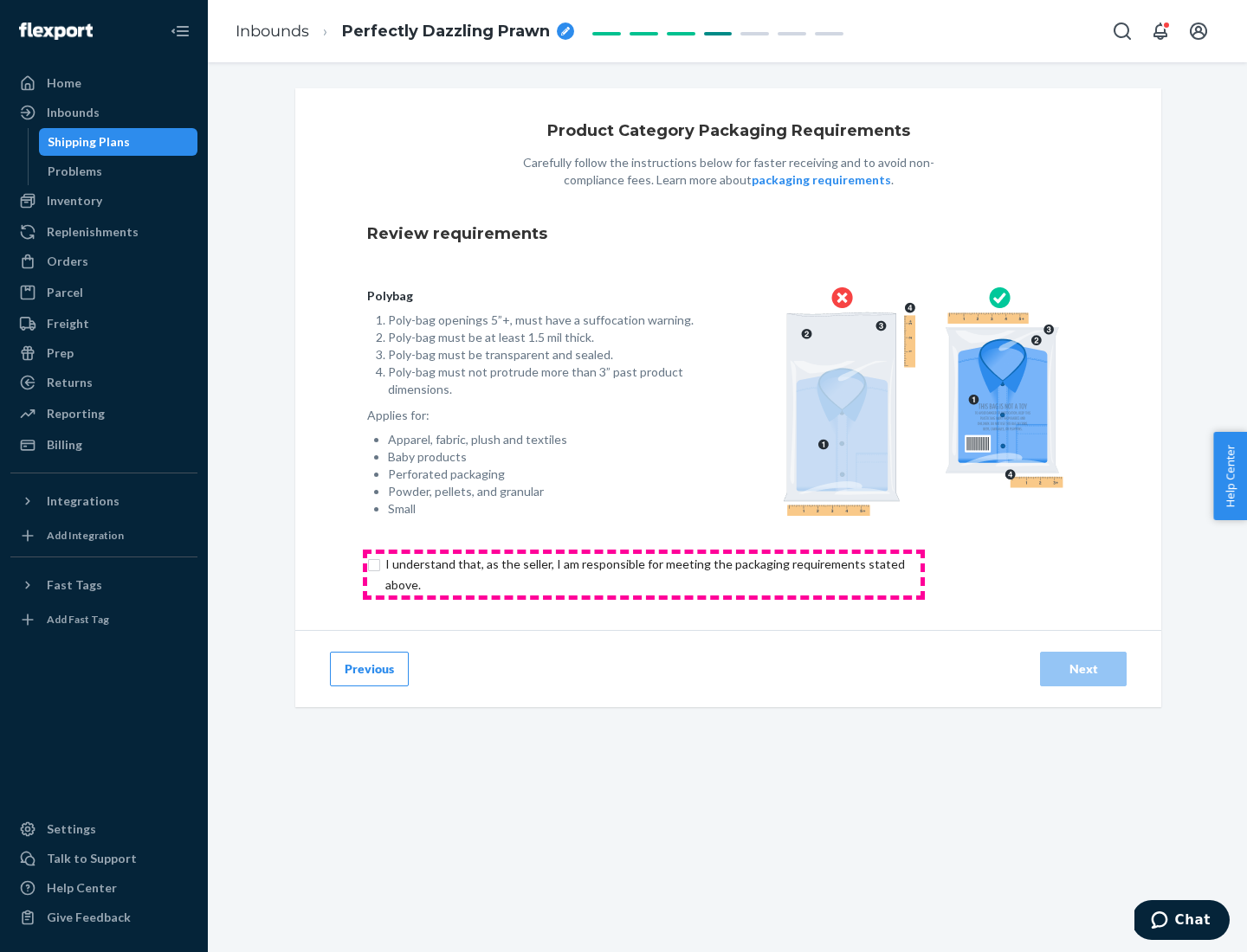
click at [644, 574] on input "checkbox" at bounding box center [655, 575] width 576 height 42
checkbox input "true"
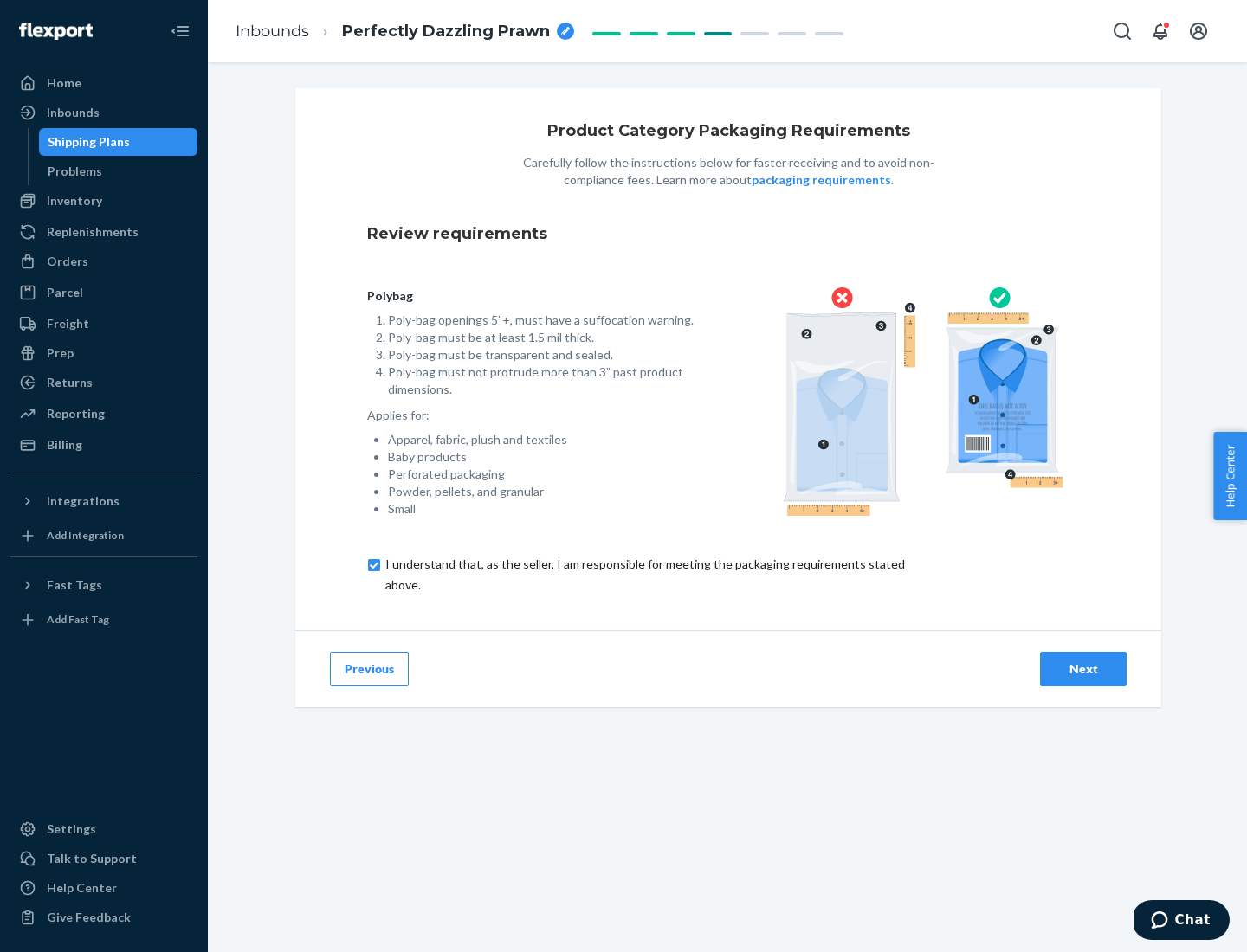
click at [1083, 668] on div "Next" at bounding box center [1083, 668] width 58 height 17
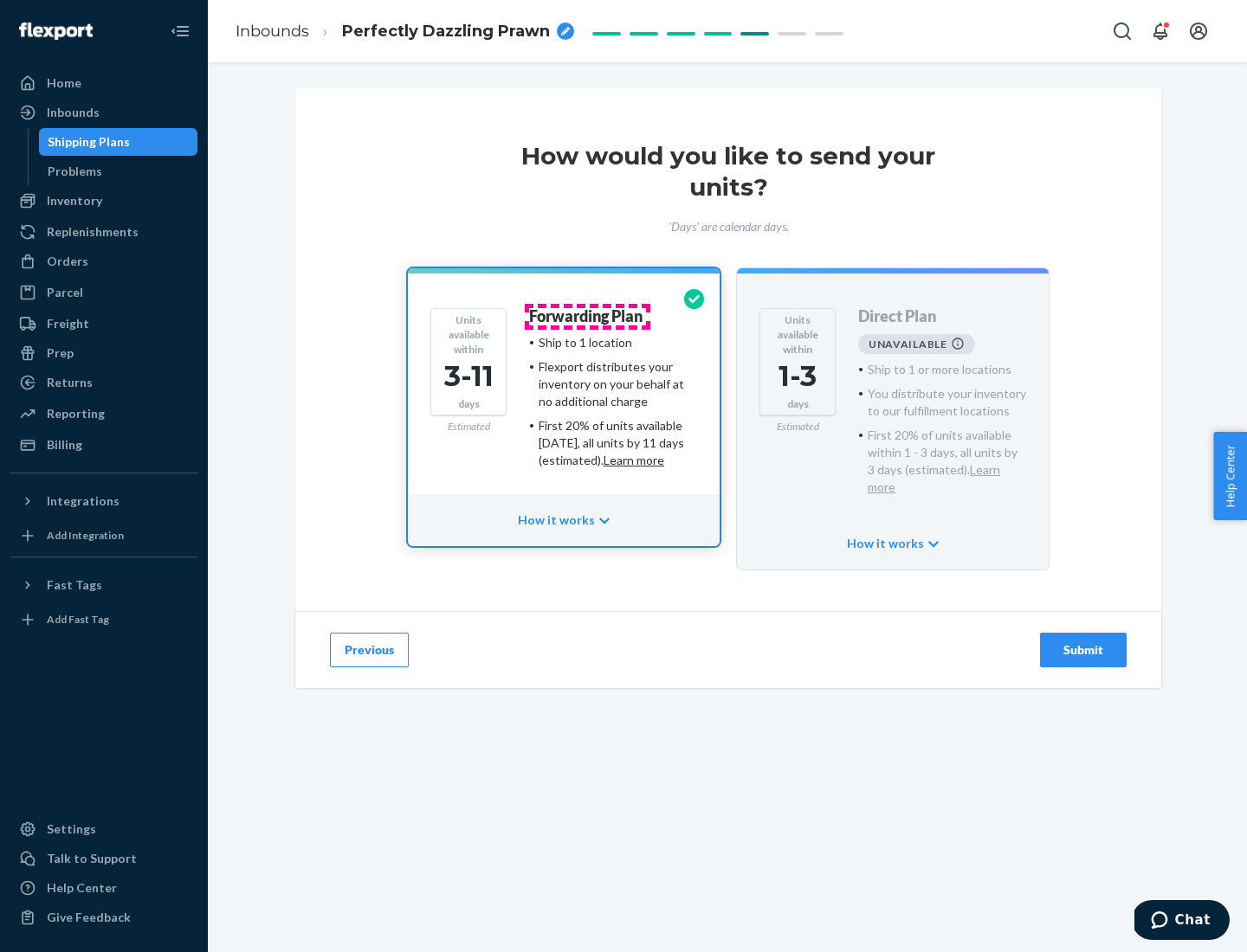
click at [587, 316] on h4 "Forwarding Plan" at bounding box center [585, 316] width 113 height 17
click at [1083, 642] on div "Submit" at bounding box center [1083, 650] width 58 height 17
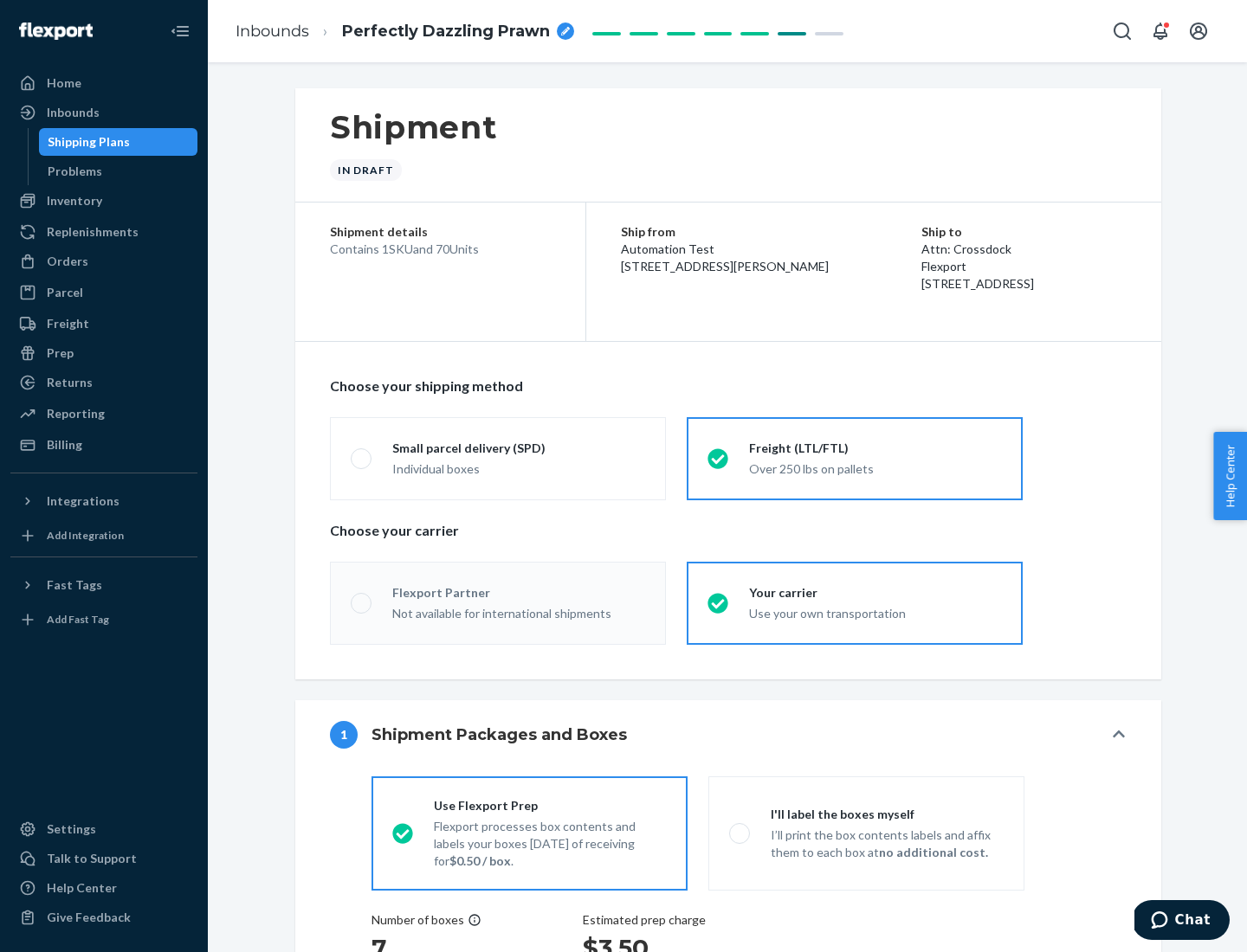
radio input "true"
radio input "false"
radio input "true"
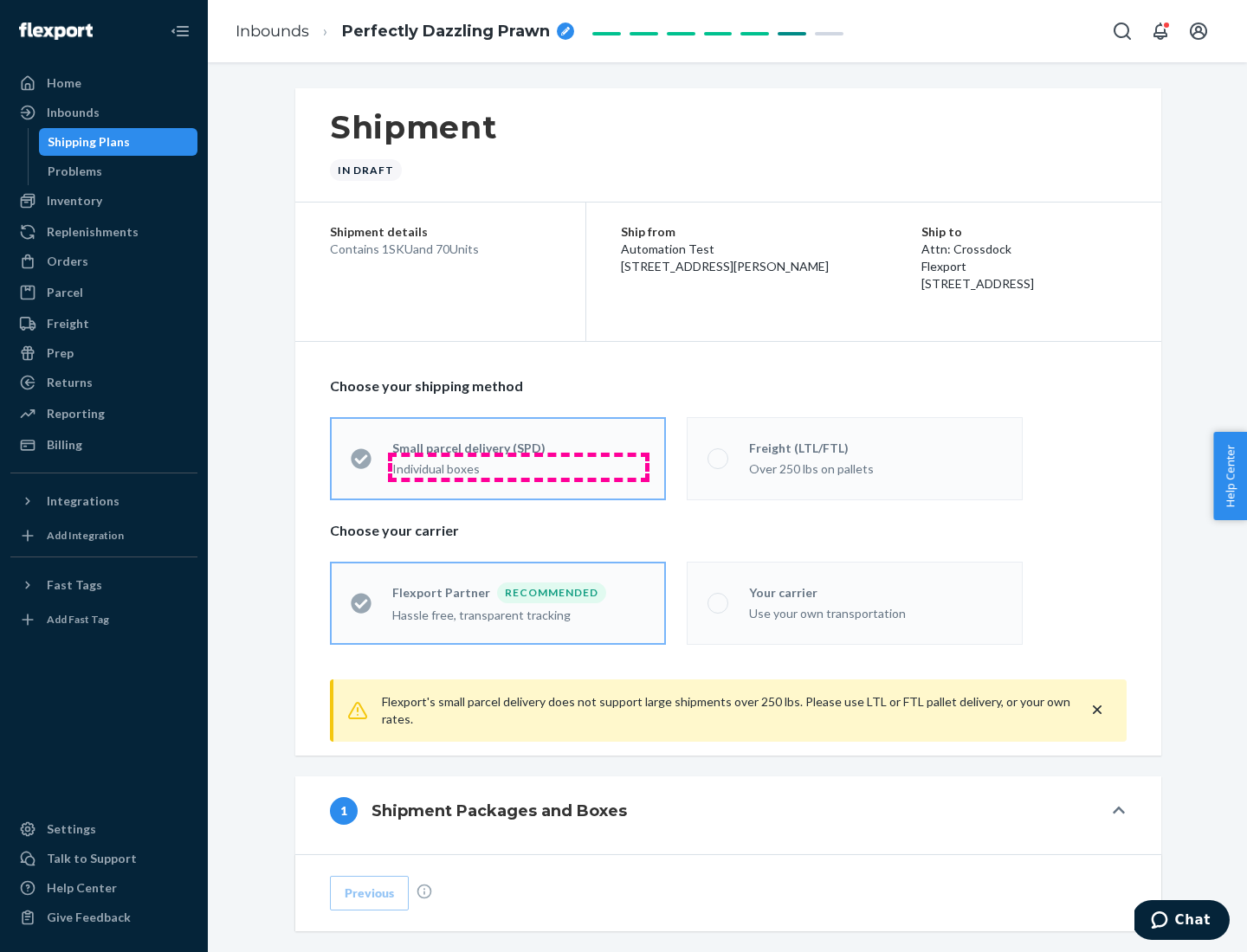
click at [519, 467] on div "Individual boxes" at bounding box center [518, 468] width 253 height 17
click at [362, 464] on input "Small parcel delivery (SPD) Individual boxes" at bounding box center [356, 458] width 11 height 11
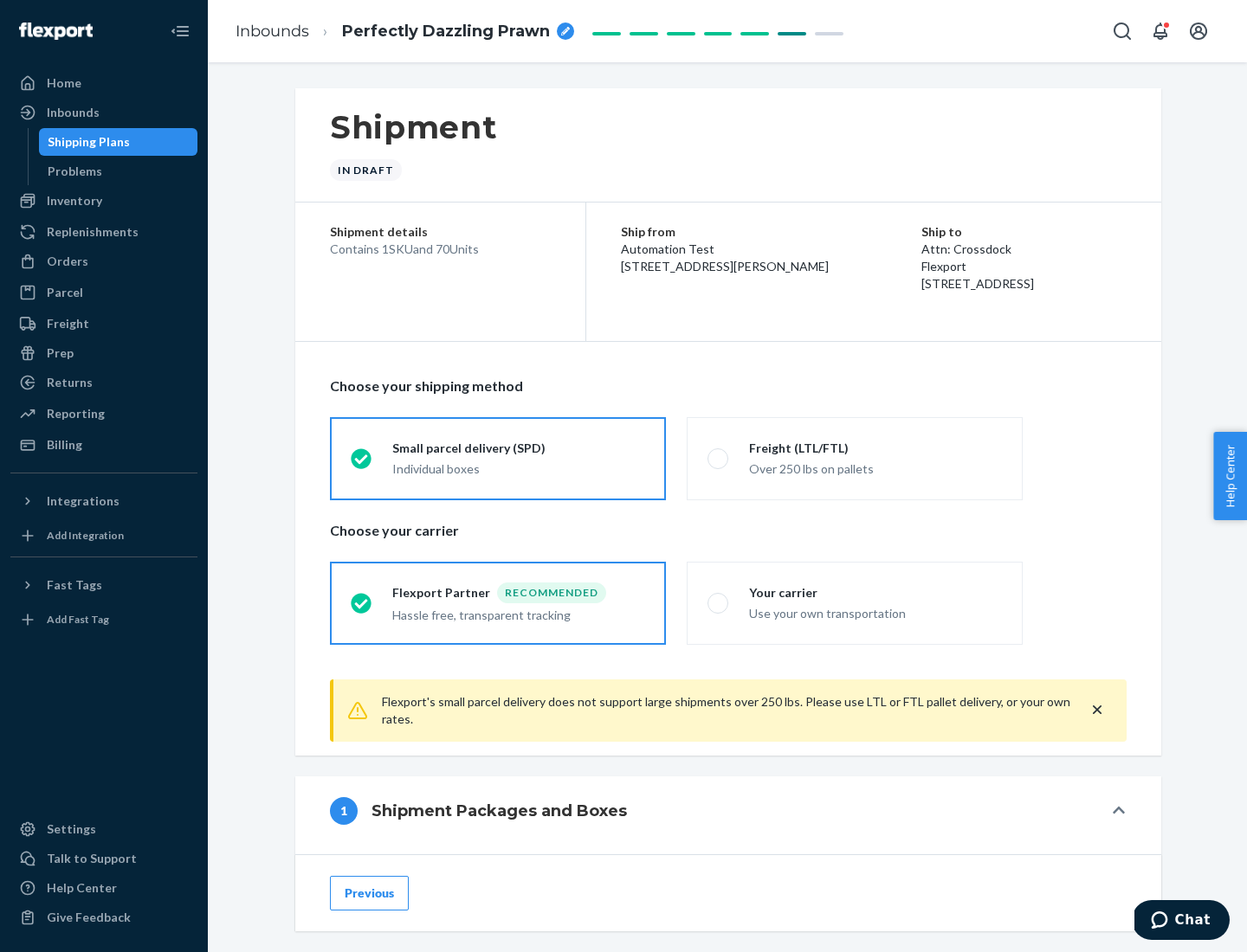
scroll to position [85, 0]
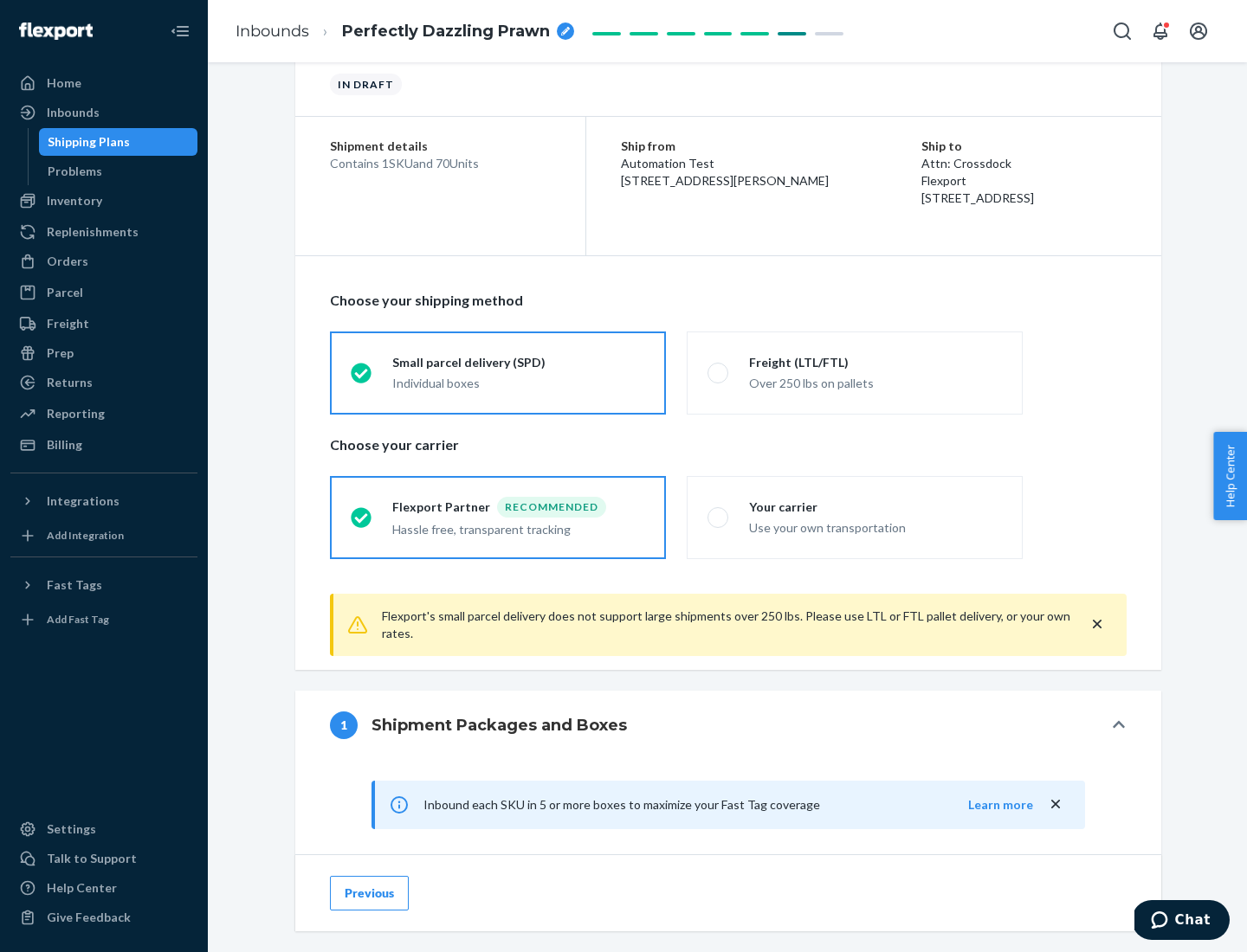
click at [876, 507] on div "Your carrier" at bounding box center [875, 507] width 253 height 17
click at [719, 512] on input "Your carrier Use your own transportation" at bounding box center [712, 517] width 11 height 11
radio input "true"
radio input "false"
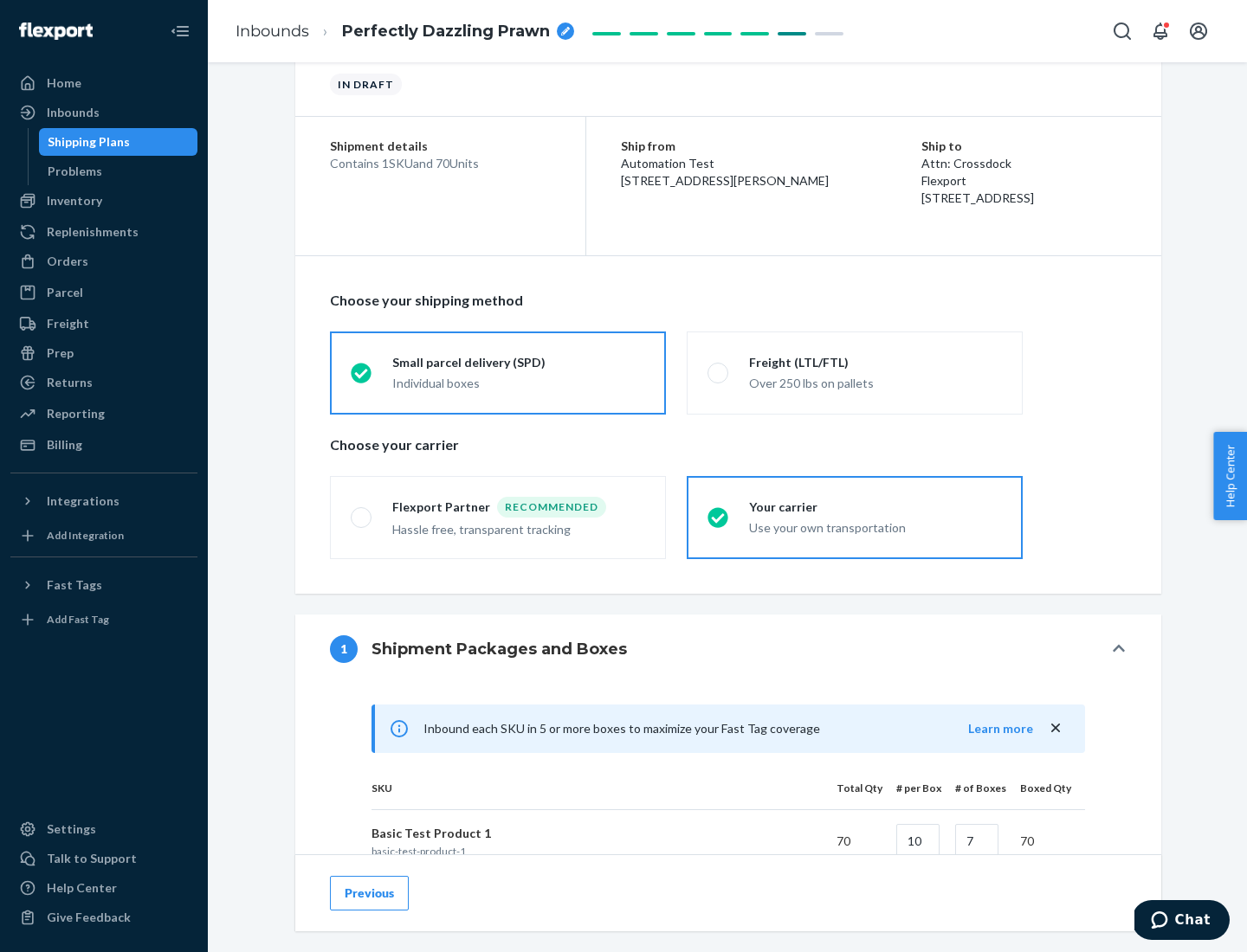
scroll to position [419, 0]
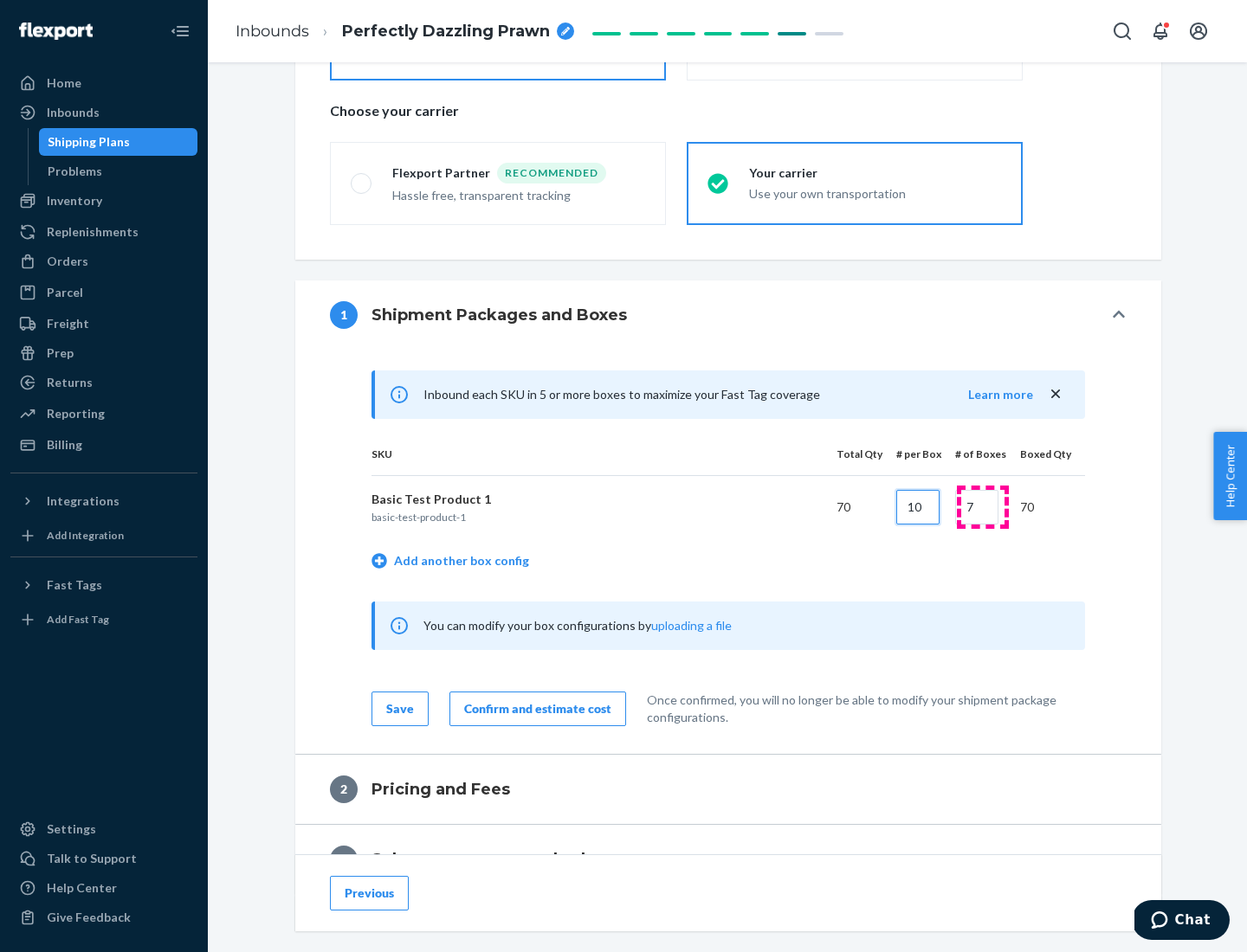
type input "10"
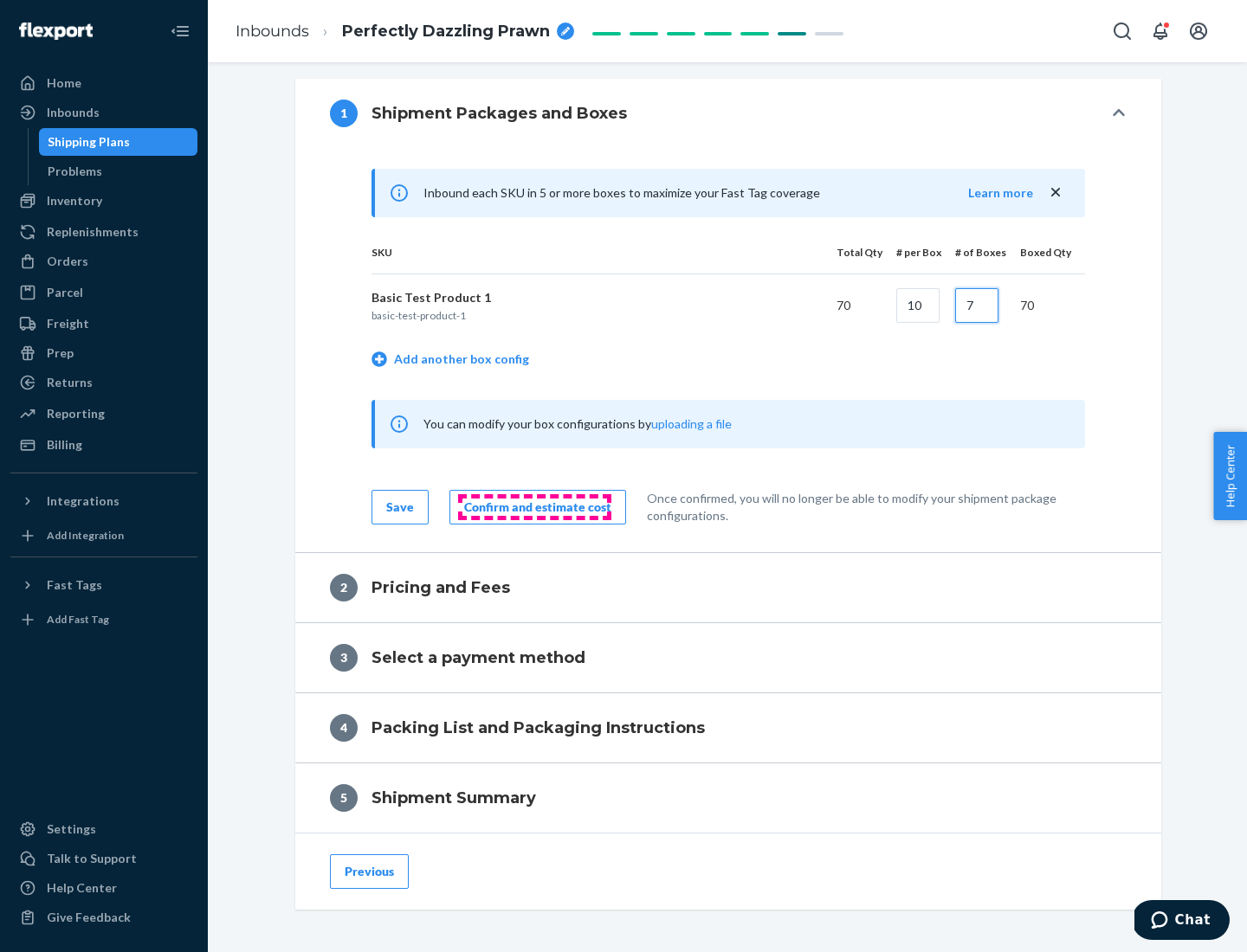
type input "7"
click at [535, 507] on div "Confirm and estimate cost" at bounding box center [538, 507] width 147 height 17
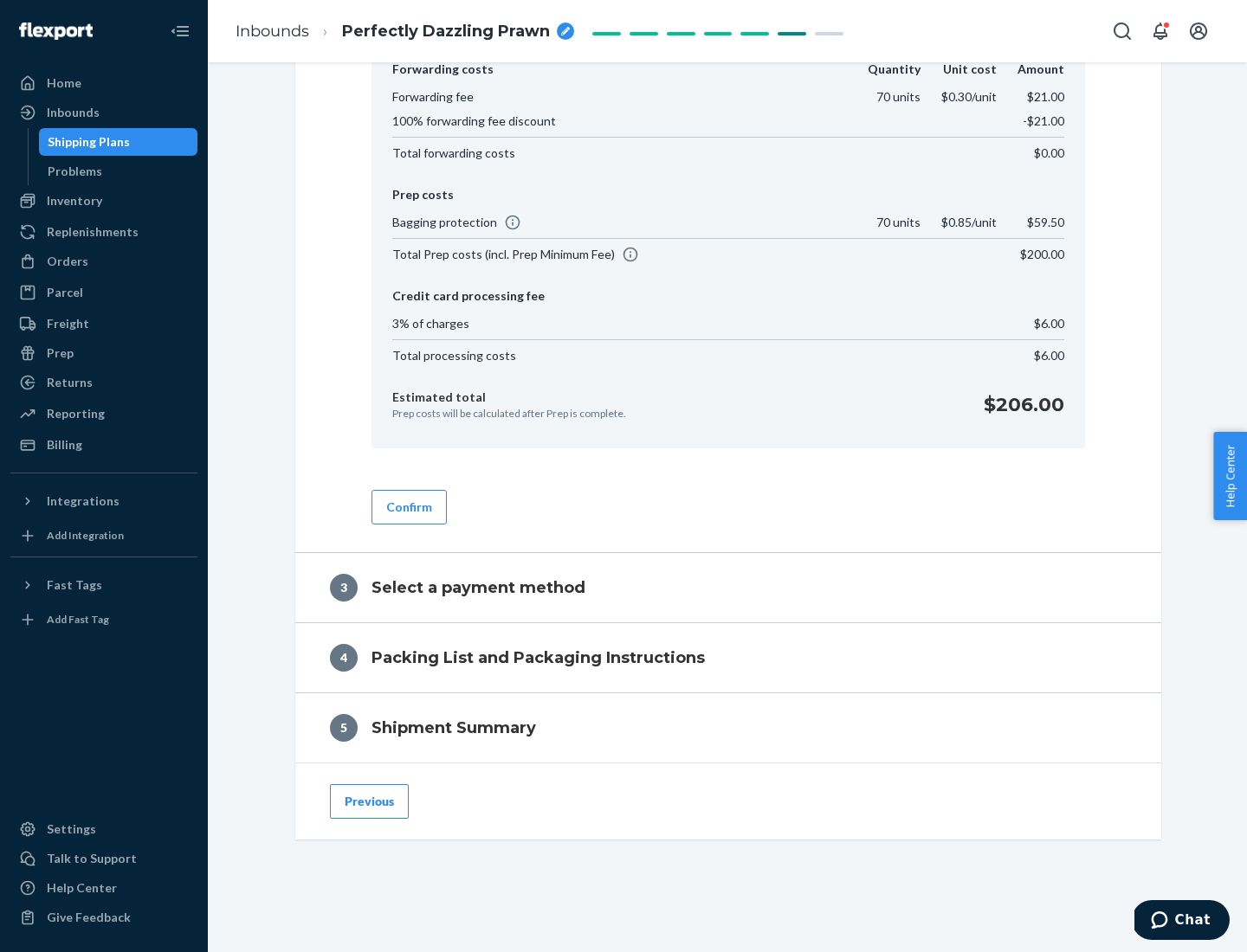
click at [408, 507] on button "Confirm" at bounding box center [409, 507] width 75 height 35
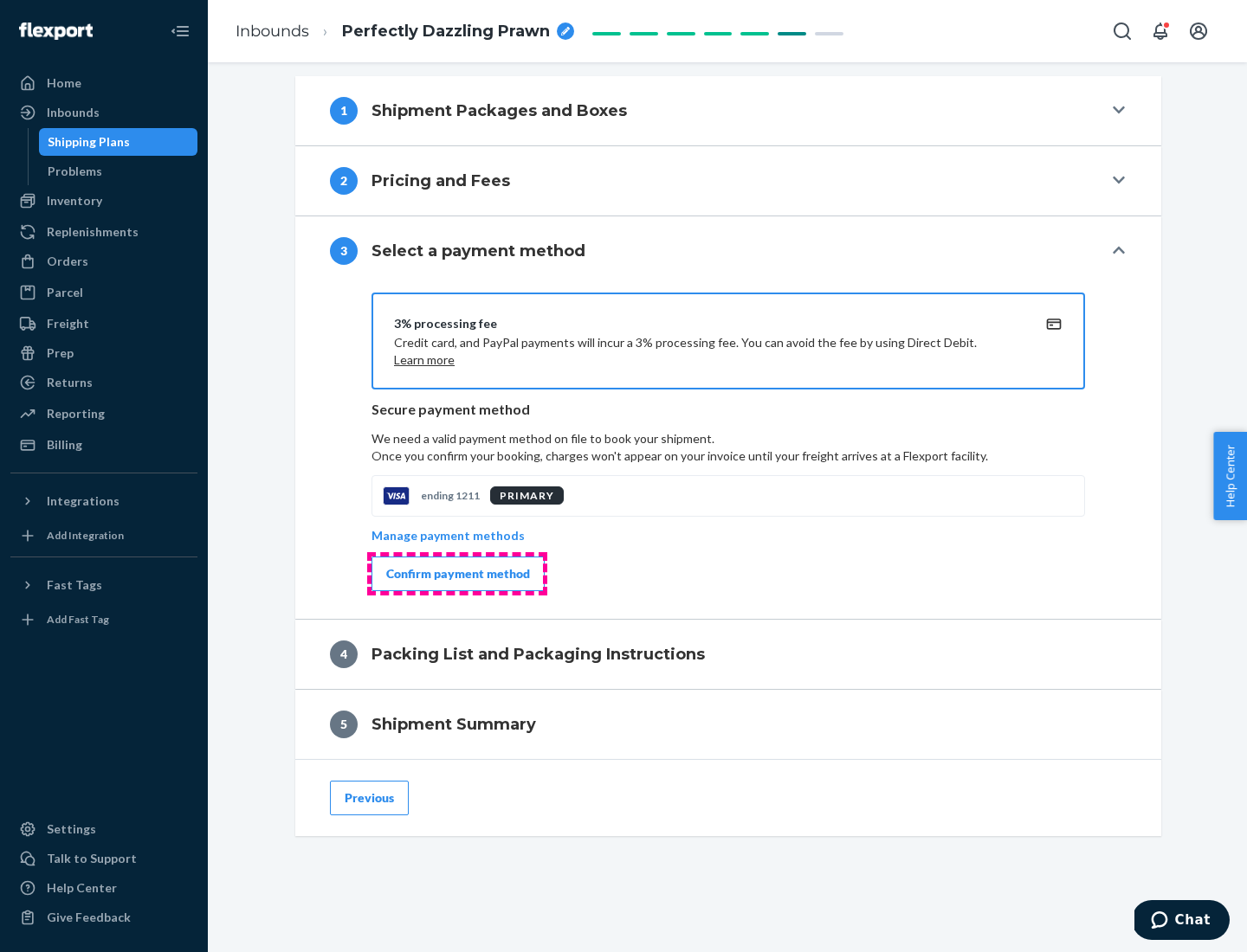
click at [456, 574] on div "Confirm payment method" at bounding box center [457, 573] width 144 height 17
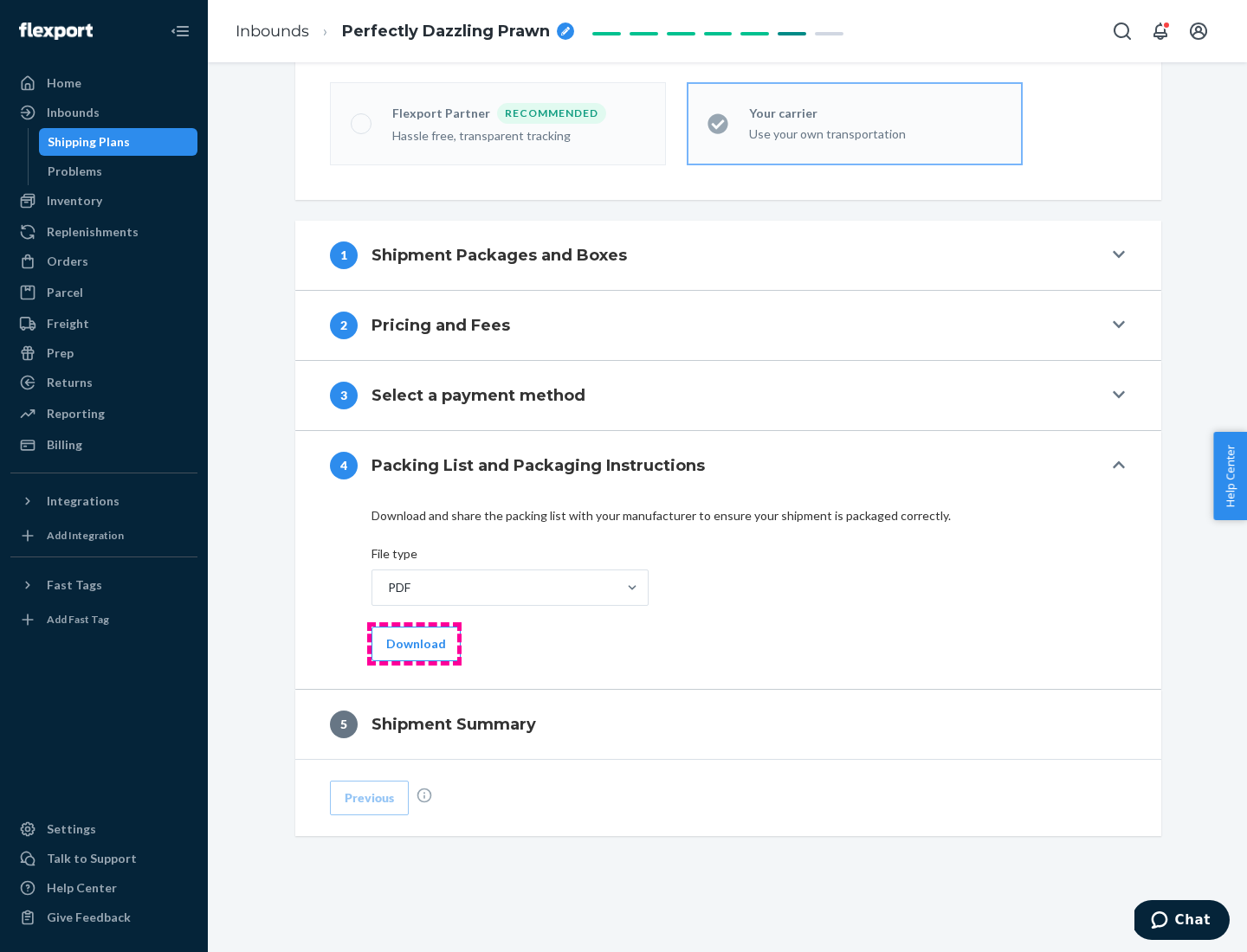
click at [414, 644] on button "Download" at bounding box center [416, 644] width 89 height 35
